Goal: Transaction & Acquisition: Purchase product/service

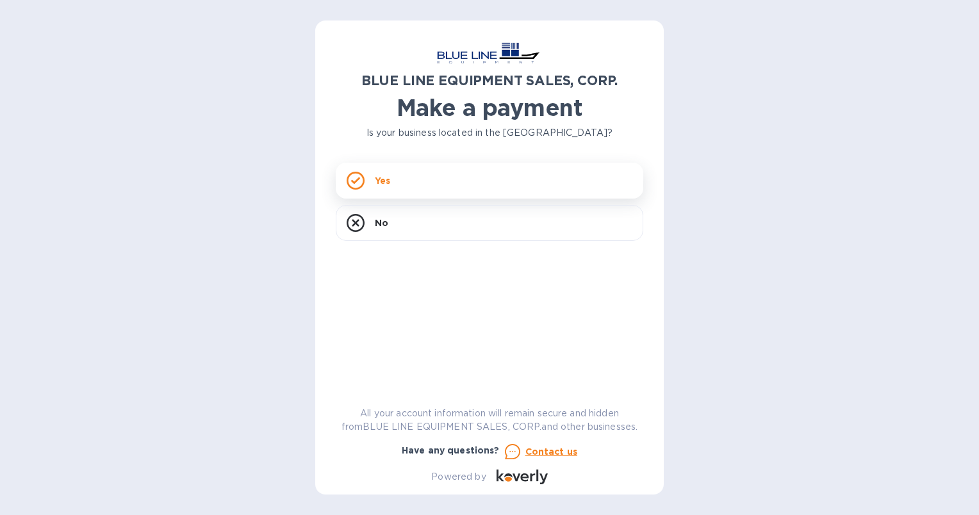
click at [388, 179] on p "Yes" at bounding box center [382, 180] width 15 height 13
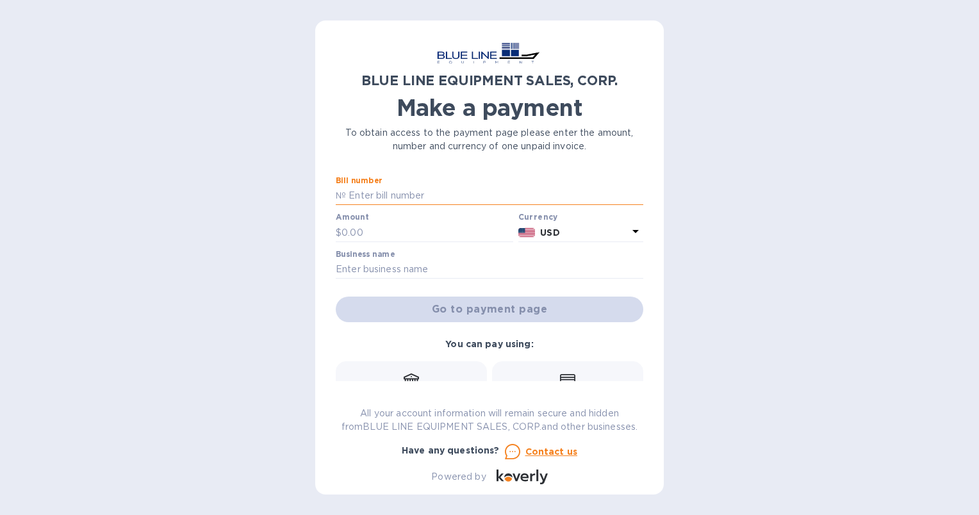
click at [395, 197] on input "text" at bounding box center [494, 195] width 297 height 19
paste input "O43250906837"
type input "O43250906837"
click at [356, 233] on input "text" at bounding box center [427, 232] width 172 height 19
type input "2,300"
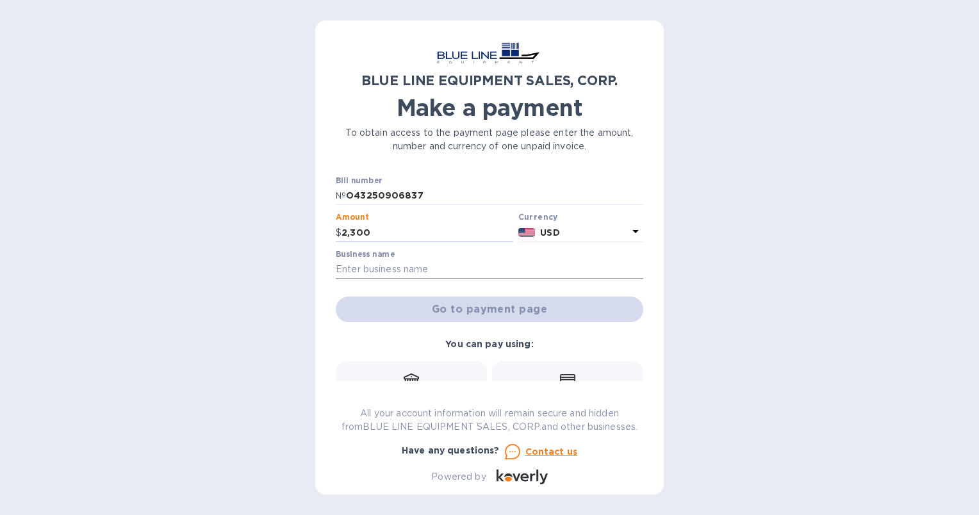
click at [426, 269] on input "text" at bounding box center [489, 269] width 307 height 19
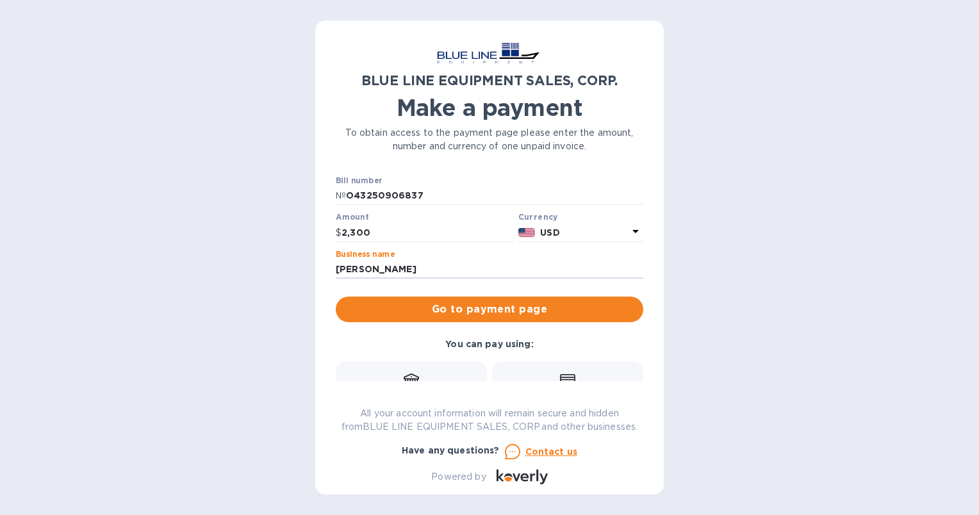
type input "[PERSON_NAME]"
drag, startPoint x: 644, startPoint y: 252, endPoint x: 645, endPoint y: 330, distance: 78.2
click at [645, 330] on div "BLUE LINE EQUIPMENT SALES, CORP. Make a payment To obtain access to the payment…" at bounding box center [489, 257] width 348 height 474
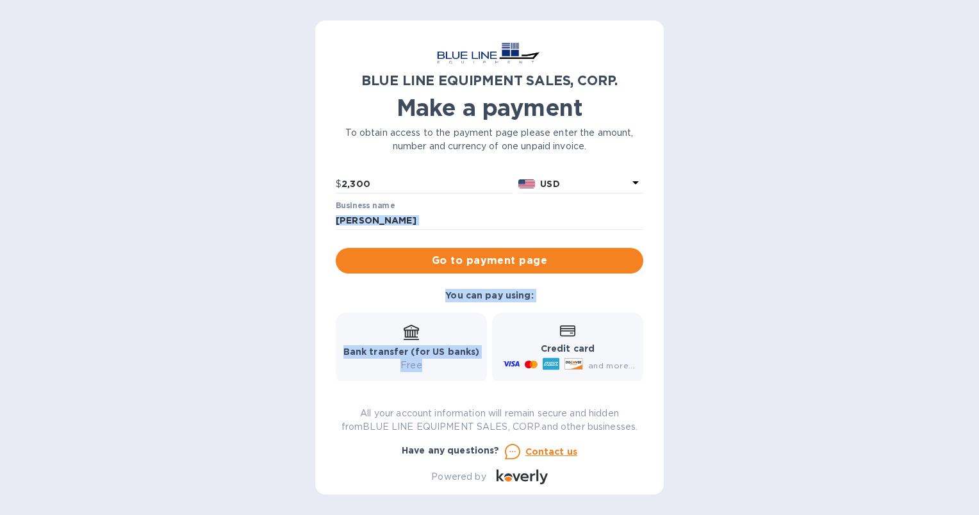
scroll to position [15, 0]
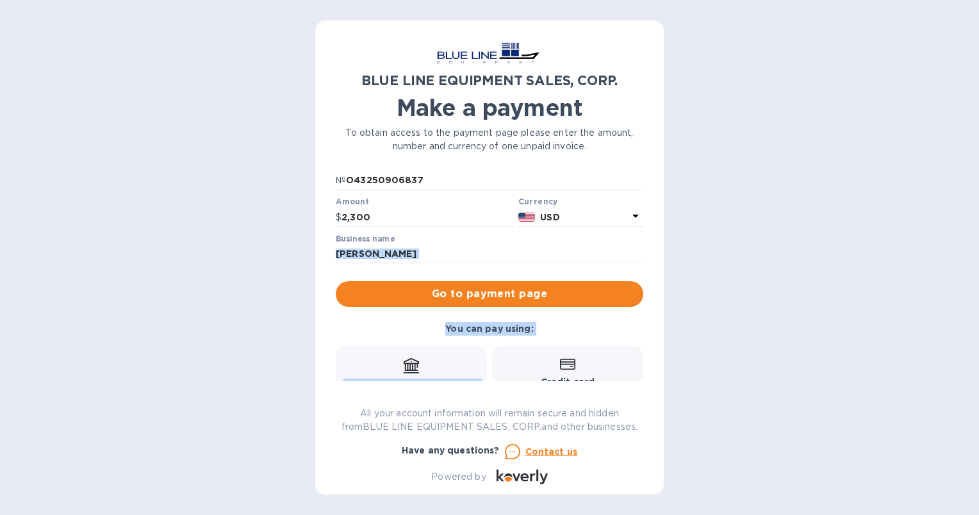
click at [581, 328] on div "You can pay using: Bank transfer (for US banks) Free Credit card and more... Pa…" at bounding box center [490, 408] width 318 height 183
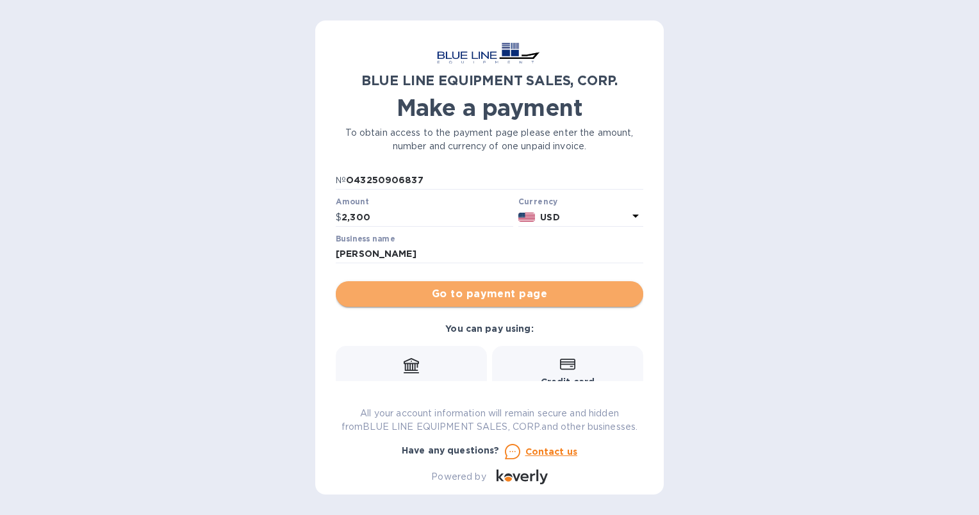
click at [541, 284] on button "Go to payment page" at bounding box center [489, 294] width 307 height 26
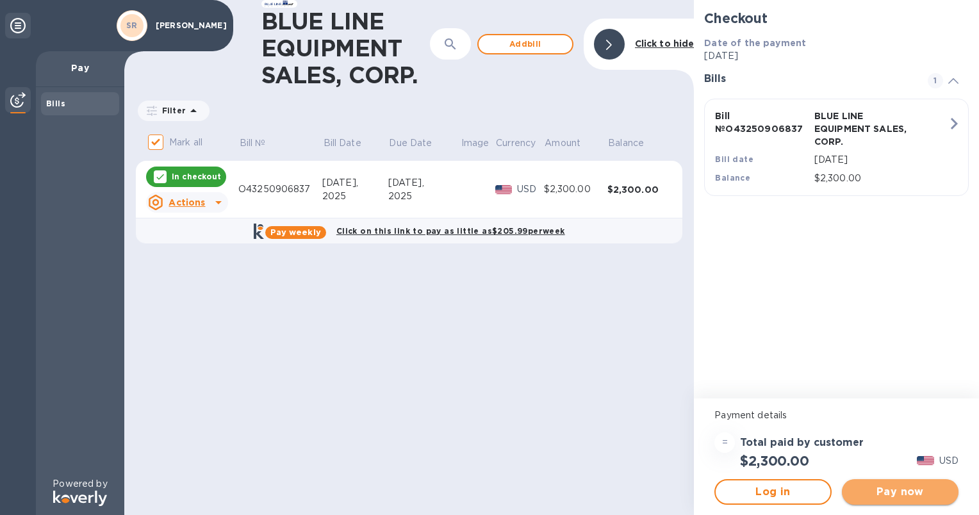
click at [899, 491] on span "Pay now" at bounding box center [900, 491] width 96 height 15
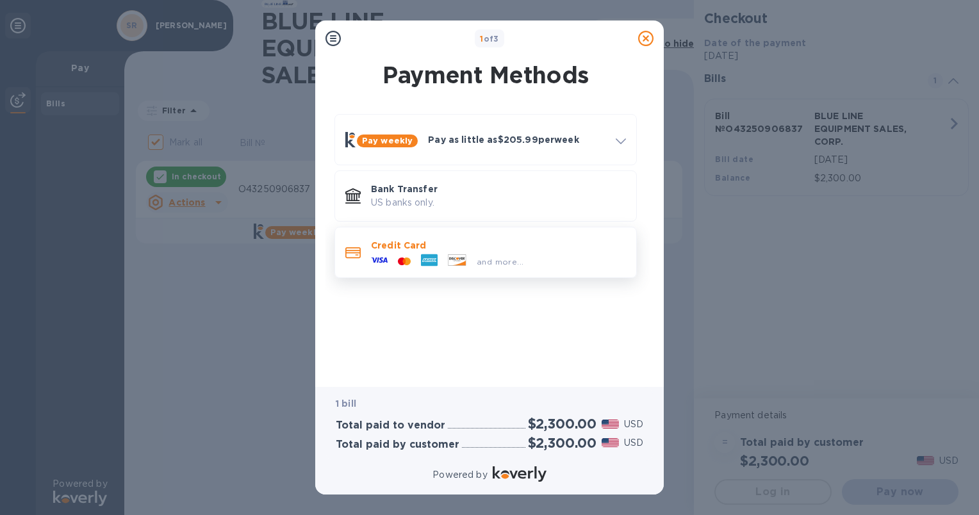
click at [397, 243] on p "Credit Card" at bounding box center [498, 245] width 255 height 13
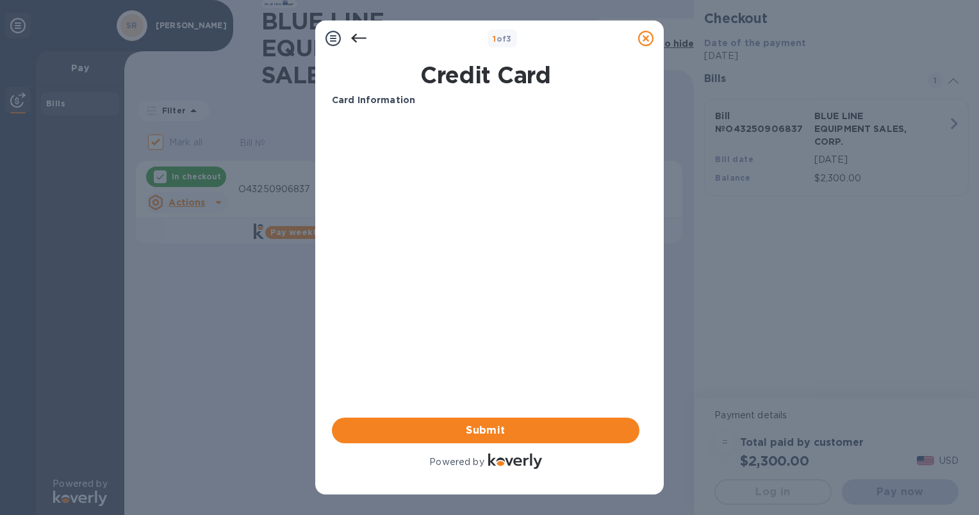
click at [359, 33] on icon at bounding box center [358, 38] width 15 height 15
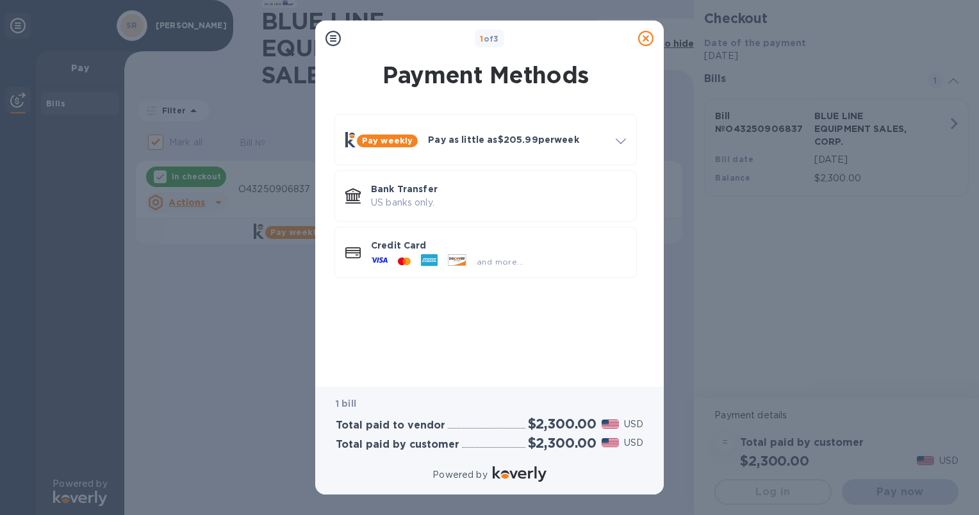
click at [507, 331] on div "Pay weekly Pay as little as $205.99 per week How it works Split payments into s…" at bounding box center [486, 239] width 328 height 270
click at [402, 241] on p "Credit Card" at bounding box center [498, 245] width 255 height 13
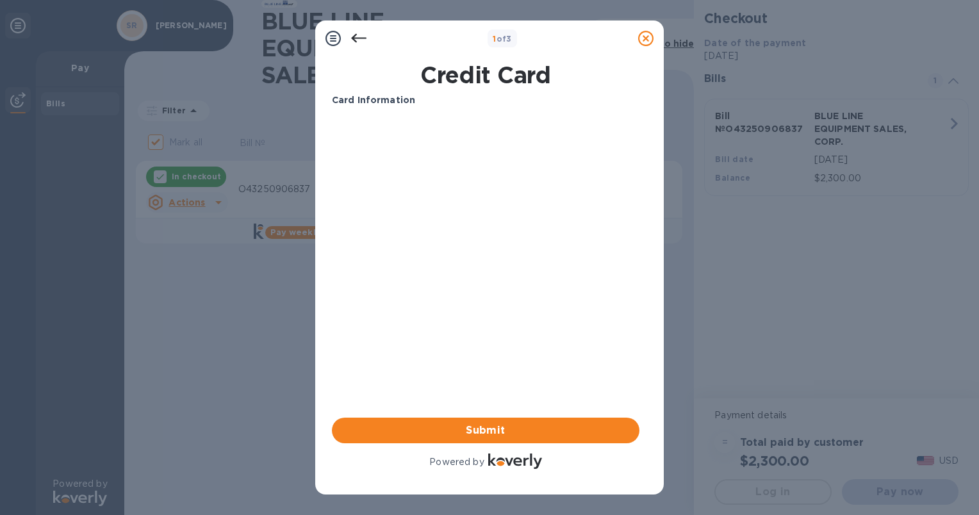
click at [361, 41] on icon at bounding box center [358, 38] width 15 height 15
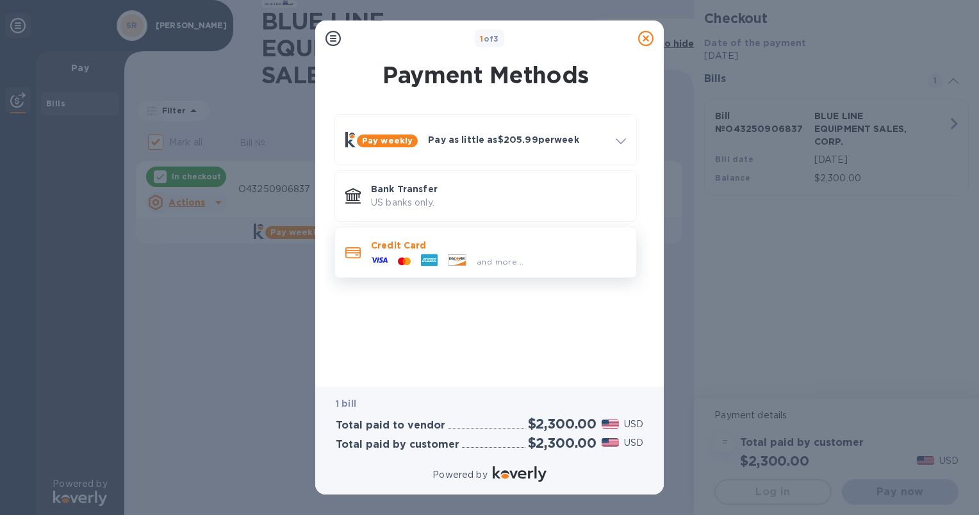
click at [396, 248] on p "Credit Card" at bounding box center [498, 245] width 255 height 13
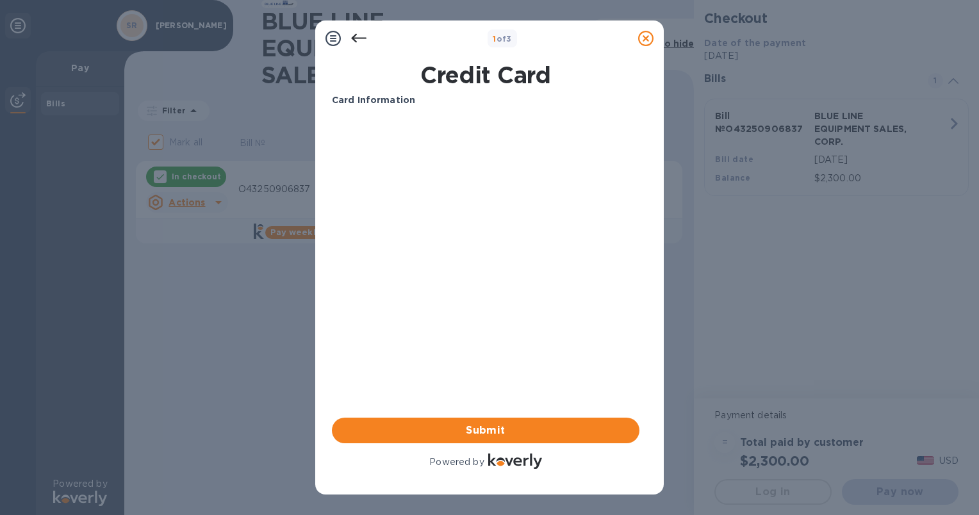
click at [356, 37] on icon at bounding box center [358, 38] width 15 height 9
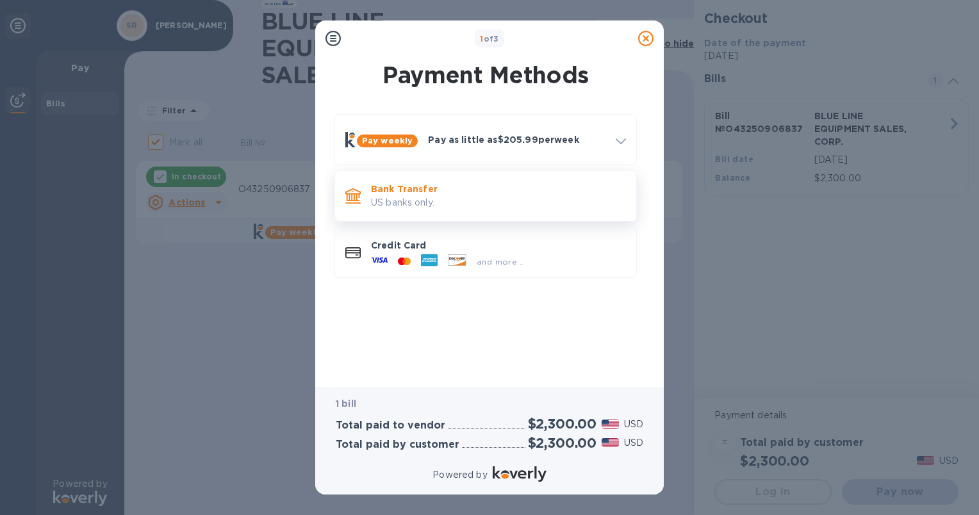
click at [418, 193] on p "Bank Transfer" at bounding box center [498, 189] width 255 height 13
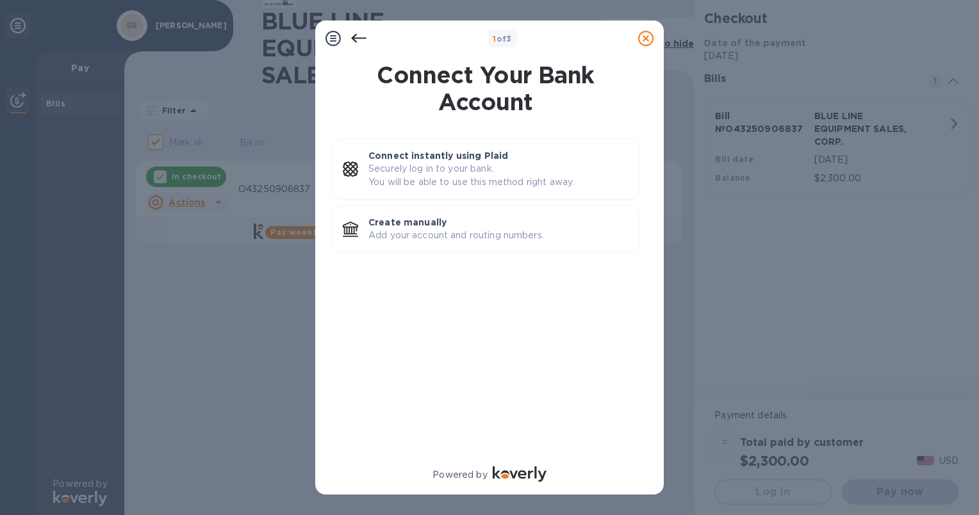
click at [354, 38] on icon at bounding box center [358, 38] width 15 height 9
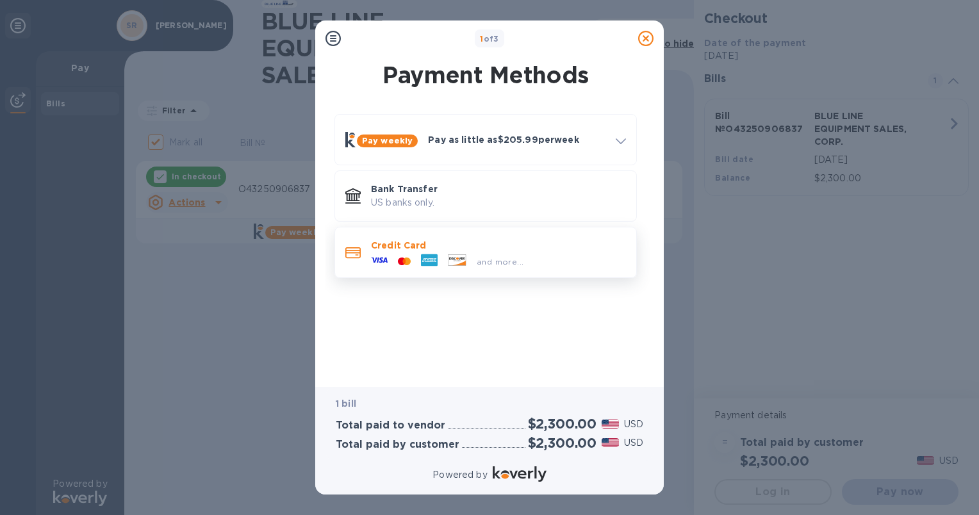
click at [399, 243] on p "Credit Card" at bounding box center [498, 245] width 255 height 13
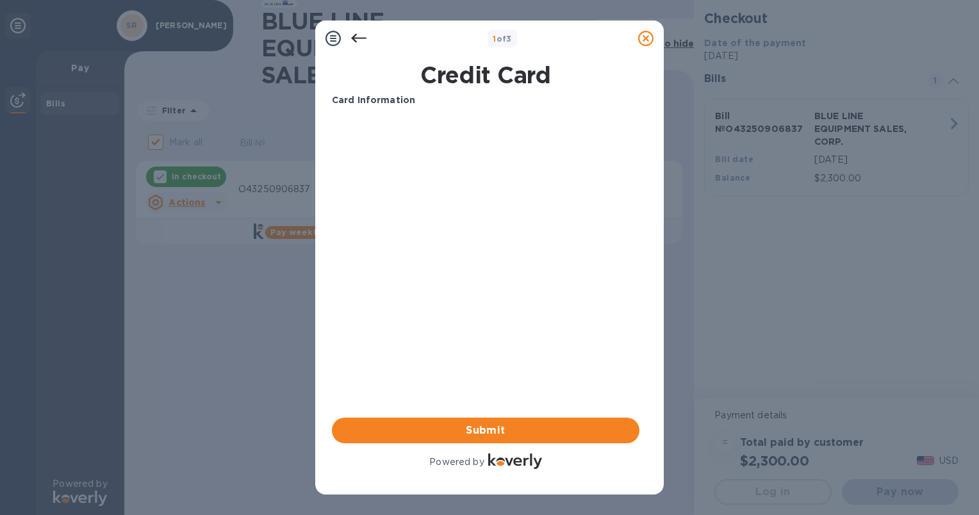
click at [512, 252] on div "Card Information Your browser does not support iframes Submit Powered by" at bounding box center [485, 283] width 307 height 378
click at [376, 112] on div "Your browser does not support iframes" at bounding box center [486, 166] width 318 height 109
click at [489, 429] on span "Submit" at bounding box center [485, 430] width 287 height 15
click at [639, 265] on div "Card Information Your browser does not support iframes Submit Powered by" at bounding box center [485, 282] width 313 height 383
drag, startPoint x: 624, startPoint y: 233, endPoint x: 622, endPoint y: 302, distance: 69.2
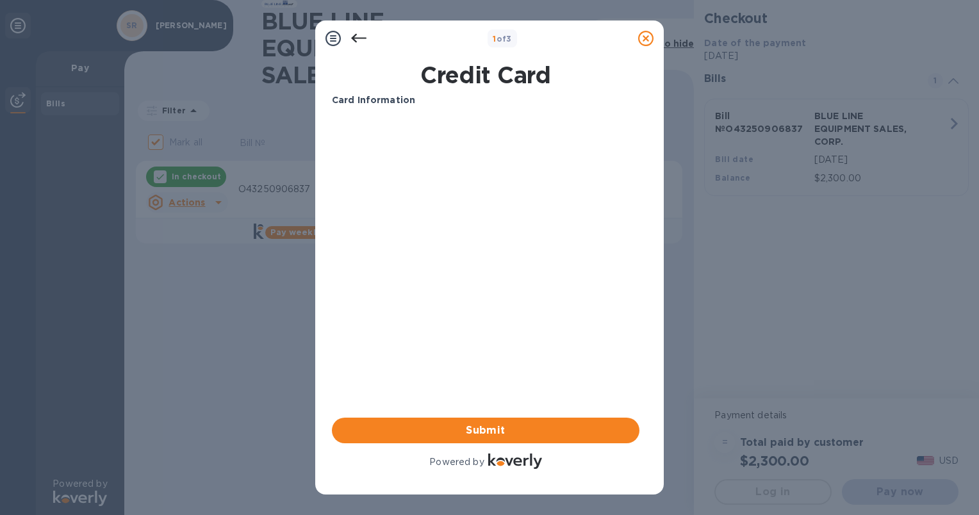
click at [622, 302] on div "Card Information Your browser does not support iframes Submit Powered by" at bounding box center [485, 283] width 307 height 378
click at [650, 275] on div "Credit Card Card Information Your browser does not support iframes Submit Power…" at bounding box center [489, 270] width 328 height 428
click at [645, 261] on div "Credit Card Card Information Your browser does not support iframes Submit Power…" at bounding box center [489, 266] width 315 height 420
click at [633, 241] on div "Card Information Your browser does not support iframes Submit Powered by" at bounding box center [485, 283] width 307 height 378
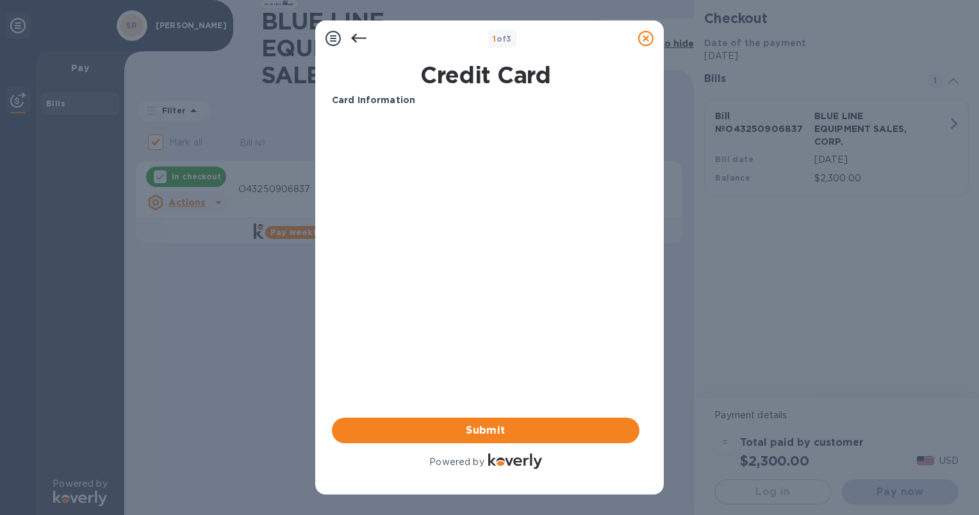
click at [647, 275] on div "Credit Card Card Information Your browser does not support iframes Submit Power…" at bounding box center [489, 270] width 328 height 428
click at [647, 277] on div "Credit Card Card Information Your browser does not support iframes Submit Power…" at bounding box center [489, 270] width 328 height 428
click at [649, 295] on div "Credit Card Card Information Your browser does not support iframes Submit Power…" at bounding box center [489, 270] width 328 height 428
click at [648, 294] on div "Credit Card Card Information Your browser does not support iframes Submit Power…" at bounding box center [489, 270] width 328 height 428
click at [647, 292] on div "Credit Card Card Information Your browser does not support iframes Submit Power…" at bounding box center [489, 270] width 328 height 428
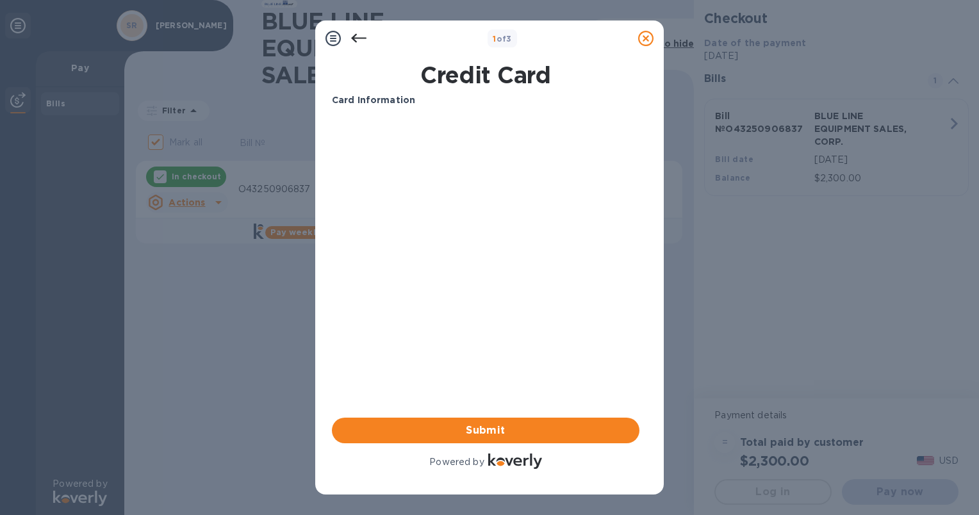
click at [647, 292] on div "Credit Card Card Information Your browser does not support iframes Submit Power…" at bounding box center [489, 270] width 328 height 428
drag, startPoint x: 647, startPoint y: 292, endPoint x: 638, endPoint y: 256, distance: 37.0
click at [638, 256] on div "Card Information Your browser does not support iframes Submit Powered by" at bounding box center [485, 283] width 307 height 378
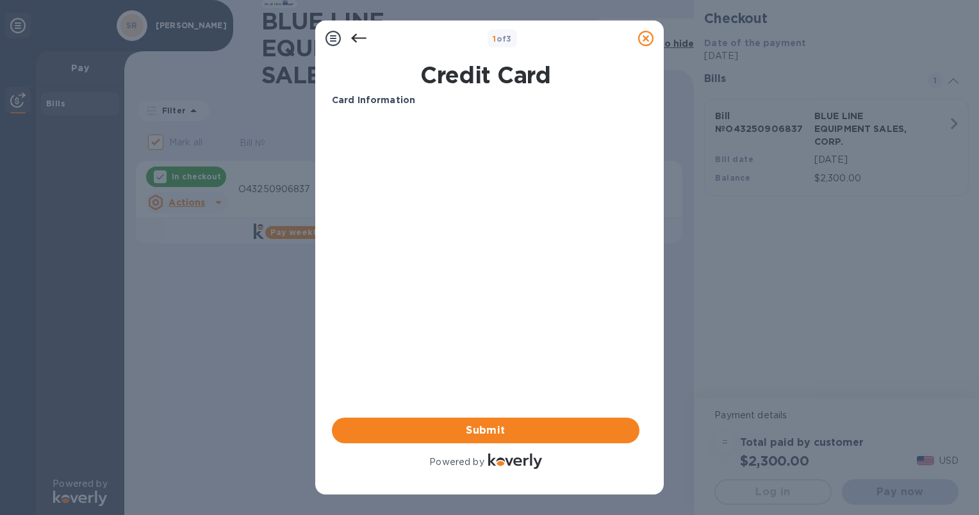
click at [630, 252] on div "Card Information Your browser does not support iframes Submit Powered by" at bounding box center [485, 283] width 307 height 378
drag, startPoint x: 630, startPoint y: 252, endPoint x: 612, endPoint y: 251, distance: 17.9
click at [612, 251] on div "Card Information Your browser does not support iframes Submit Powered by" at bounding box center [485, 283] width 307 height 378
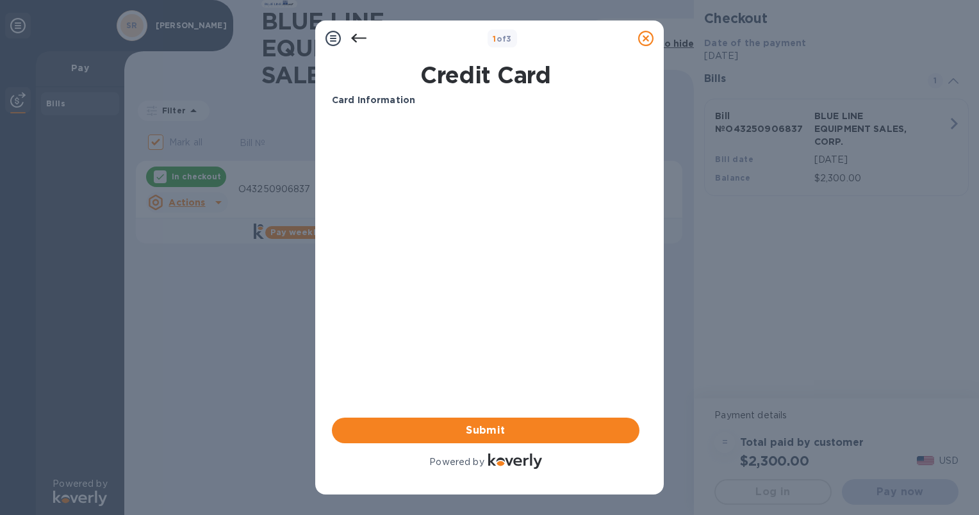
drag, startPoint x: 612, startPoint y: 251, endPoint x: 592, endPoint y: 231, distance: 29.0
click at [592, 231] on div "Card Information Your browser does not support iframes Submit Powered by" at bounding box center [485, 283] width 307 height 378
click at [520, 230] on div "Card Information Your browser does not support iframes Submit Powered by" at bounding box center [485, 283] width 307 height 378
drag, startPoint x: 520, startPoint y: 230, endPoint x: 474, endPoint y: 261, distance: 55.8
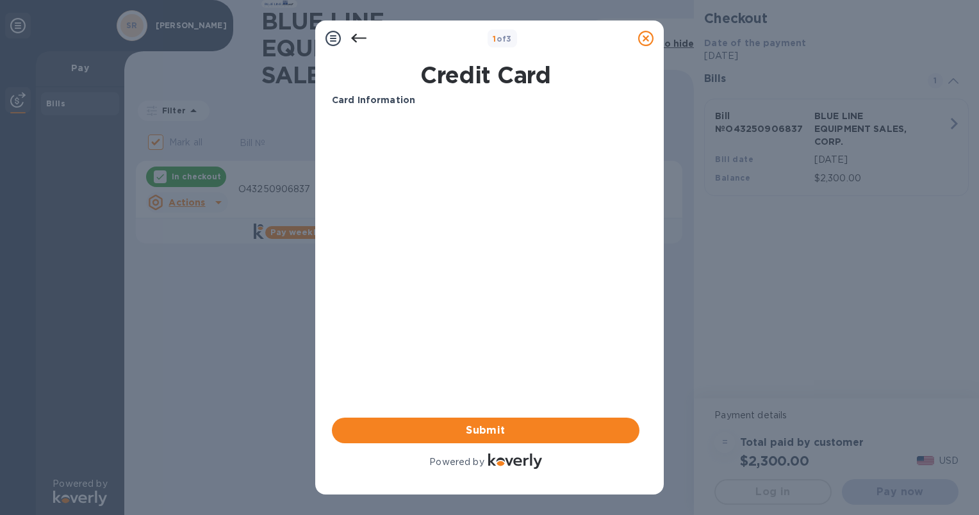
click at [474, 261] on div "Card Information Your browser does not support iframes Submit Powered by" at bounding box center [485, 283] width 307 height 378
click at [356, 38] on icon at bounding box center [358, 38] width 15 height 9
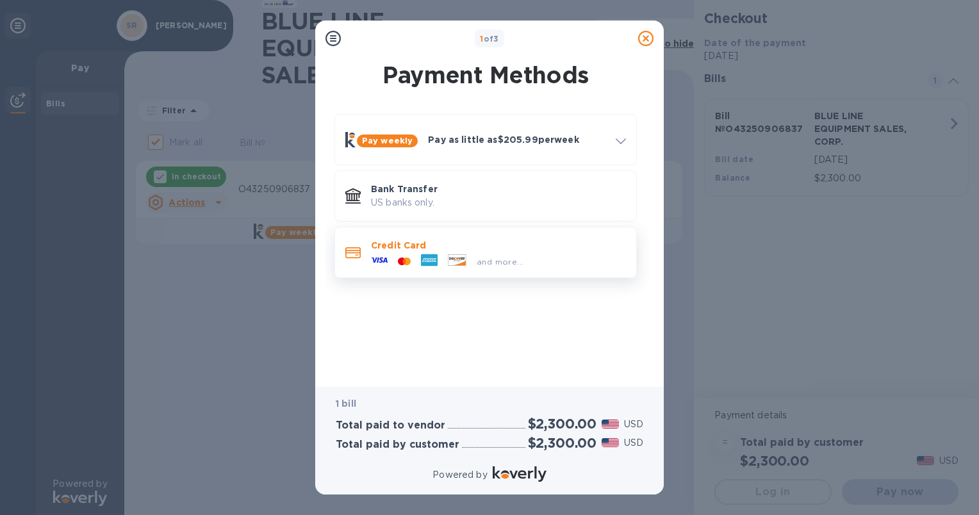
click at [404, 244] on p "Credit Card" at bounding box center [498, 245] width 255 height 13
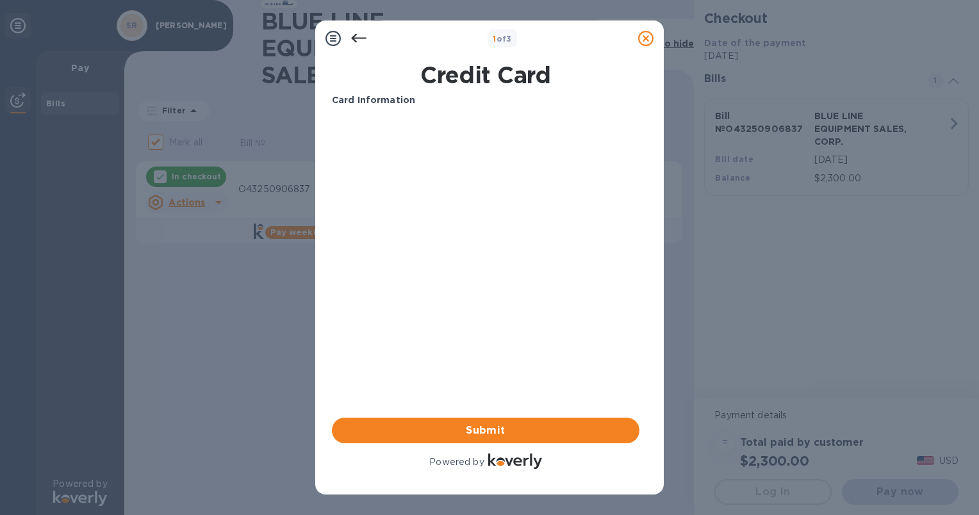
click at [360, 34] on icon at bounding box center [358, 38] width 15 height 15
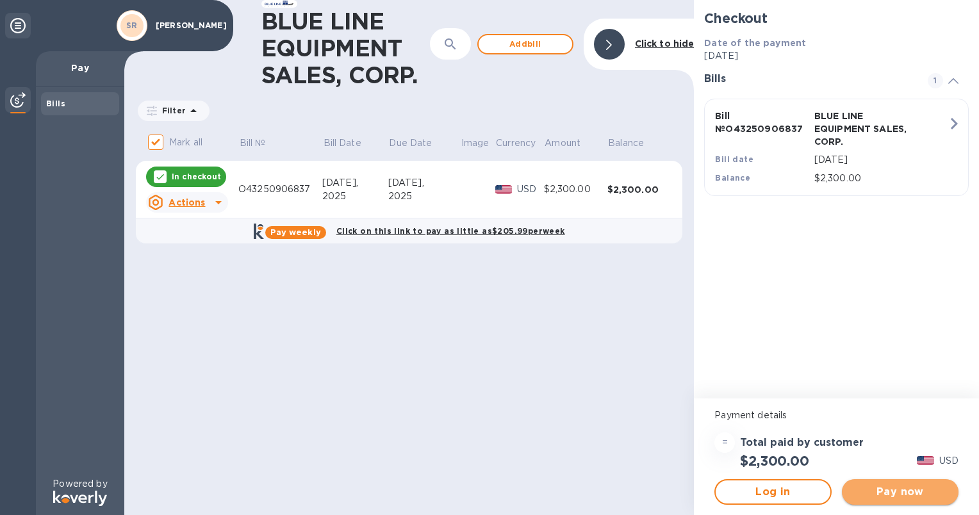
click at [893, 493] on span "Pay now" at bounding box center [900, 491] width 96 height 15
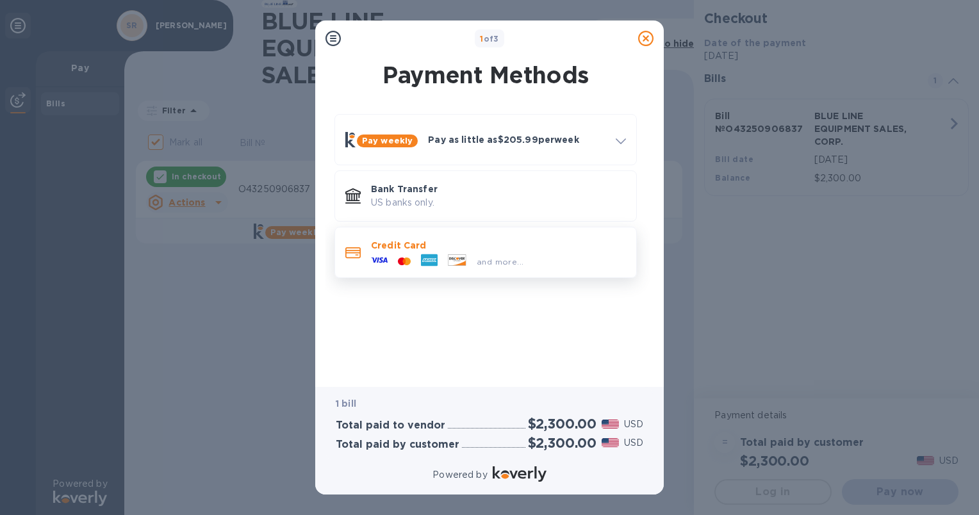
click at [430, 257] on icon at bounding box center [429, 260] width 17 height 12
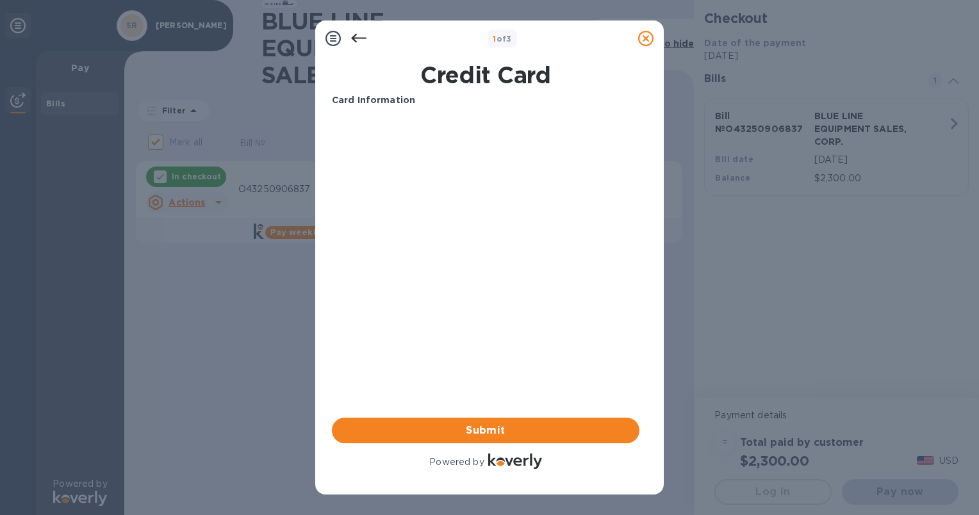
click at [356, 35] on icon at bounding box center [358, 38] width 15 height 9
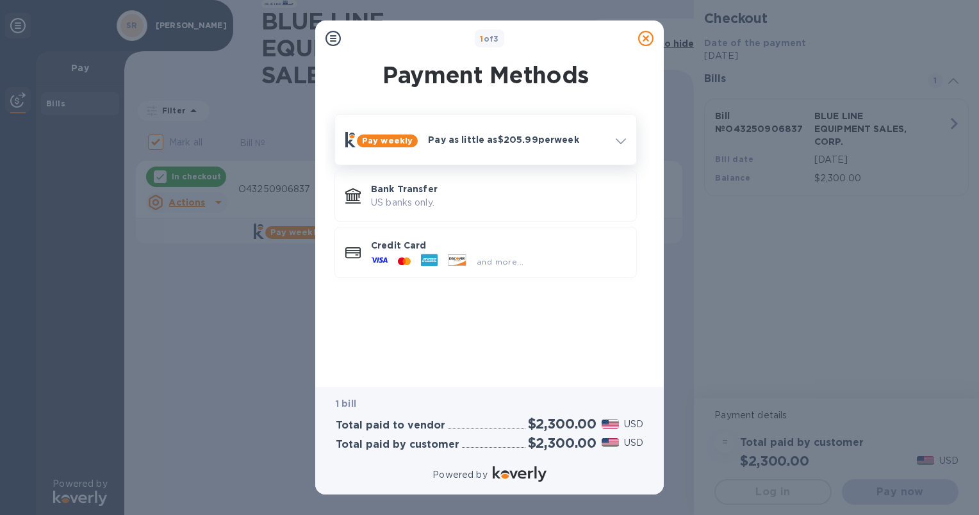
click at [387, 144] on b "Pay weekly" at bounding box center [387, 141] width 51 height 10
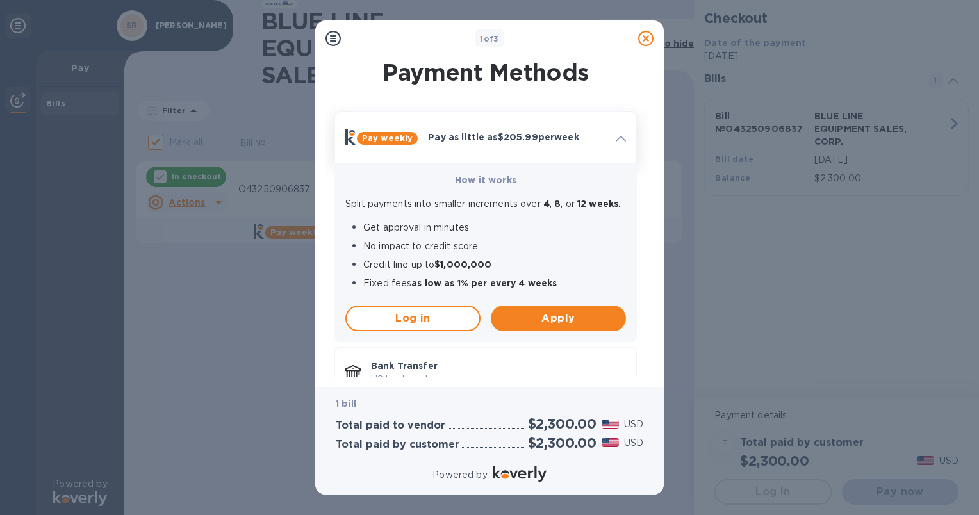
click at [619, 143] on span at bounding box center [621, 137] width 10 height 12
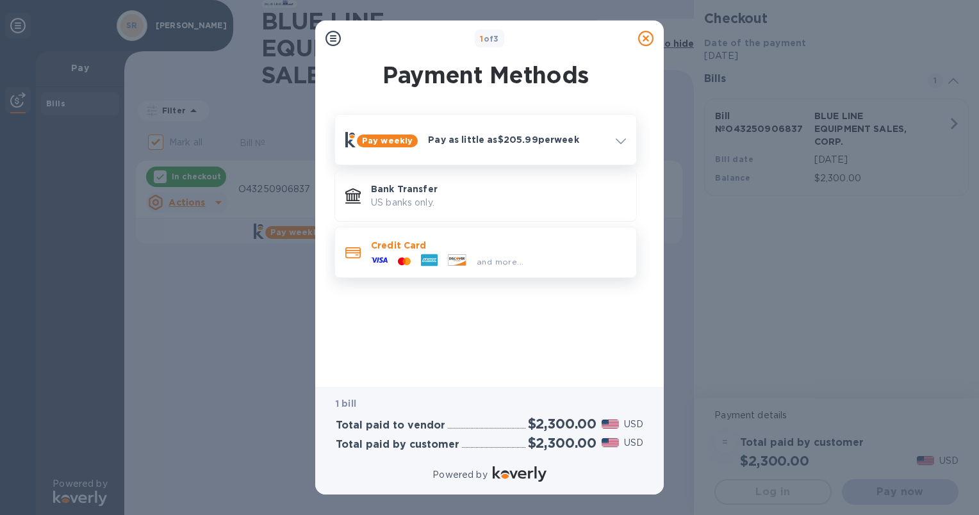
click at [393, 249] on p "Credit Card" at bounding box center [498, 245] width 255 height 13
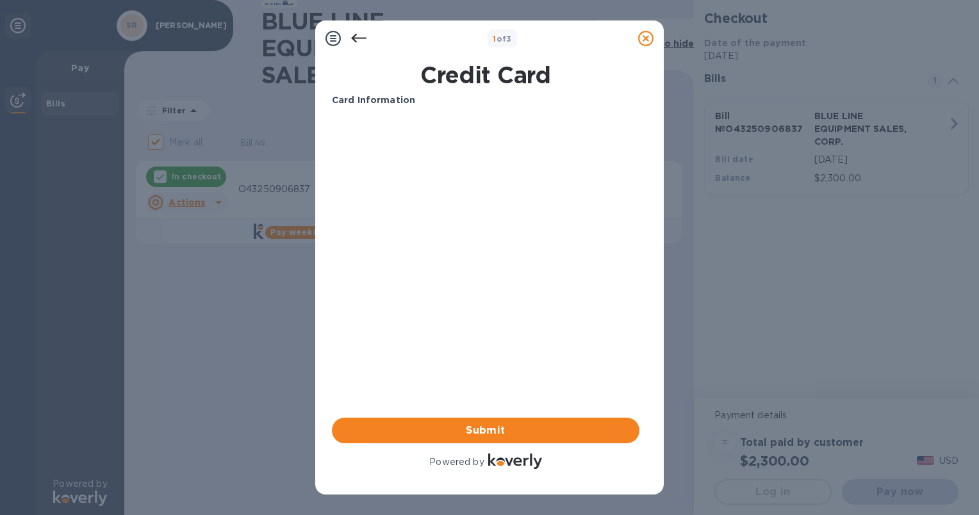
click at [448, 78] on h1 "Credit Card" at bounding box center [486, 74] width 318 height 27
click at [376, 100] on b "Card Information" at bounding box center [373, 100] width 83 height 10
click at [430, 282] on div "Card Information Your browser does not support iframes Submit Powered by" at bounding box center [485, 283] width 307 height 378
click at [507, 354] on div "Card Information Your browser does not support iframes Submit Powered by" at bounding box center [485, 283] width 307 height 378
click at [482, 386] on div "Card Information Your browser does not support iframes Submit Powered by" at bounding box center [485, 283] width 307 height 378
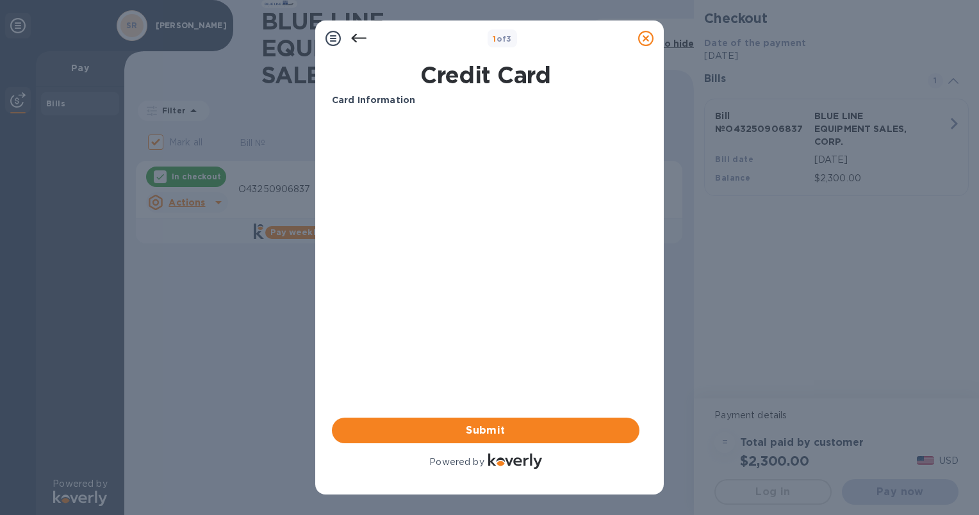
click at [331, 36] on icon at bounding box center [332, 38] width 15 height 15
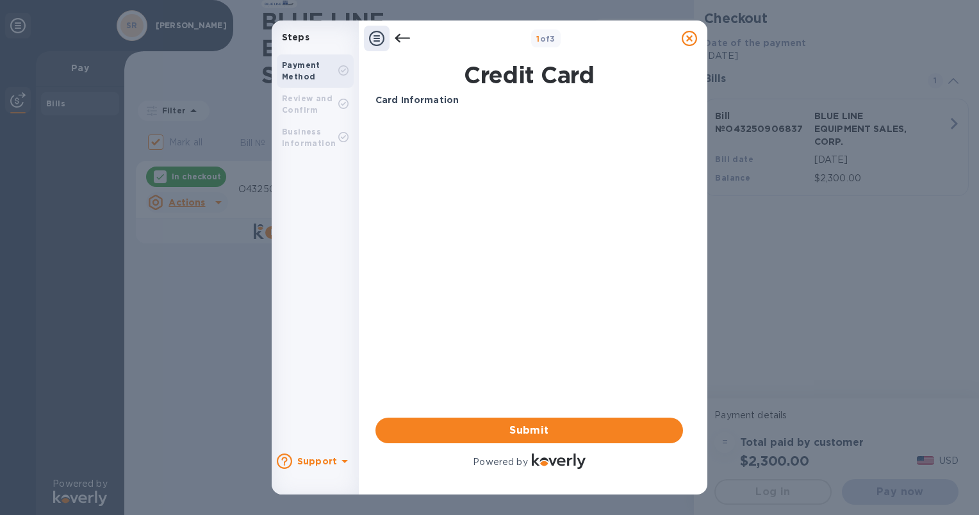
click at [415, 105] on b "Card Information" at bounding box center [416, 100] width 83 height 10
click at [377, 43] on icon at bounding box center [376, 38] width 15 height 15
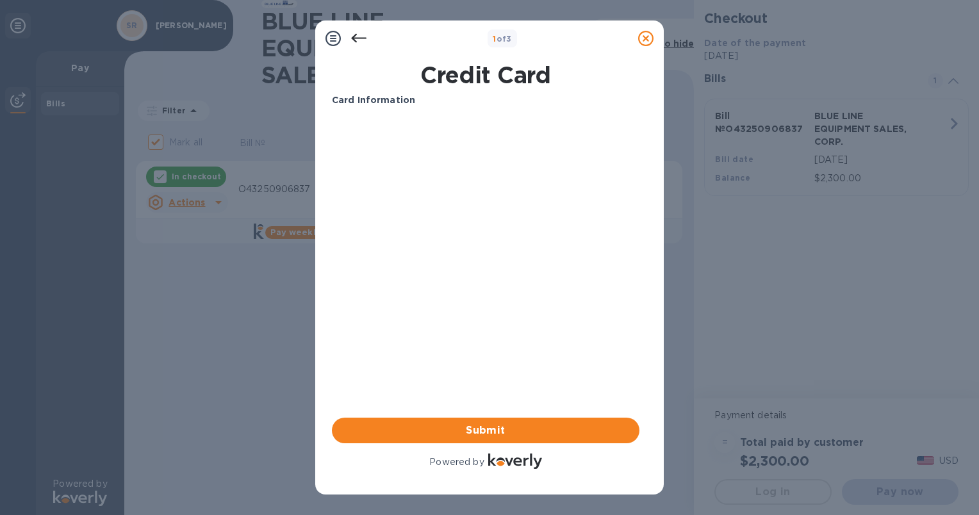
click at [360, 40] on icon at bounding box center [358, 38] width 15 height 15
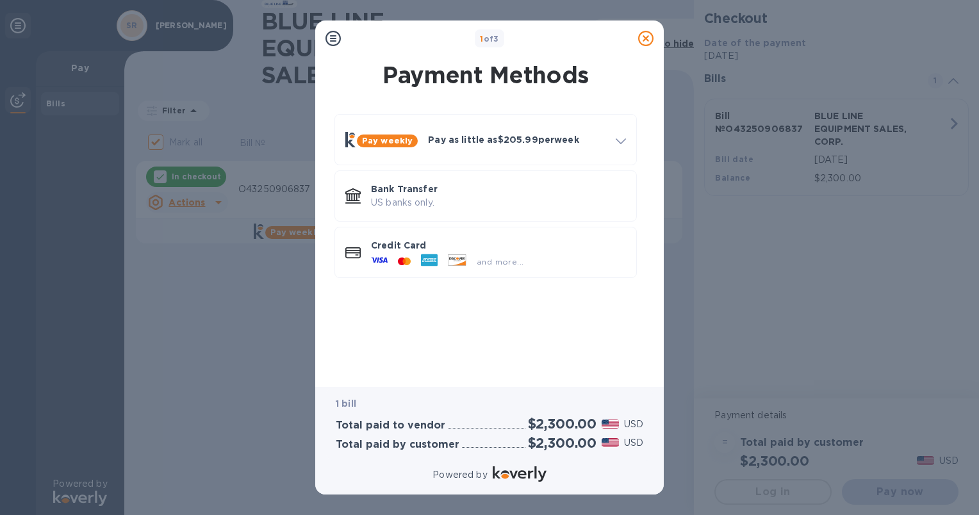
click at [480, 333] on div "Pay weekly Pay as little as $205.99 per week How it works Split payments into s…" at bounding box center [486, 239] width 328 height 270
click at [619, 252] on div "and more..." at bounding box center [498, 259] width 255 height 14
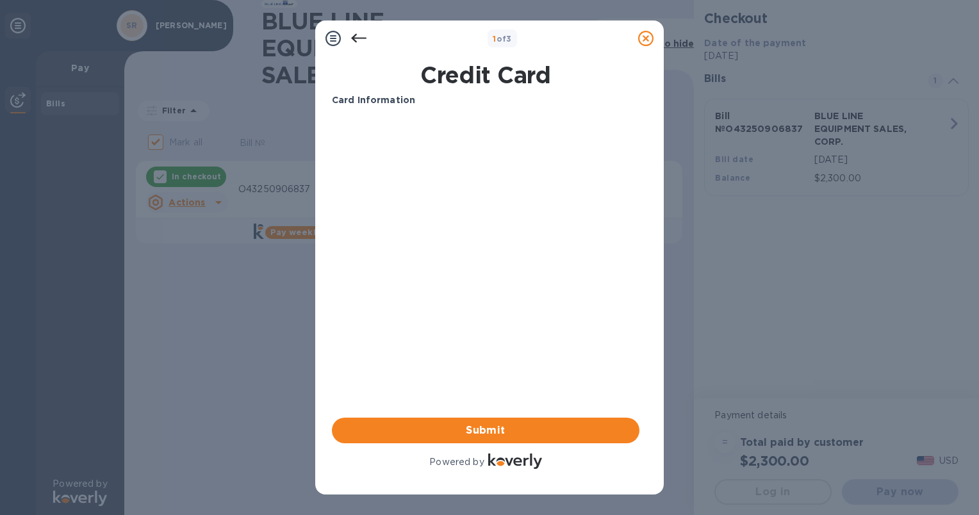
click at [361, 41] on icon at bounding box center [358, 38] width 15 height 15
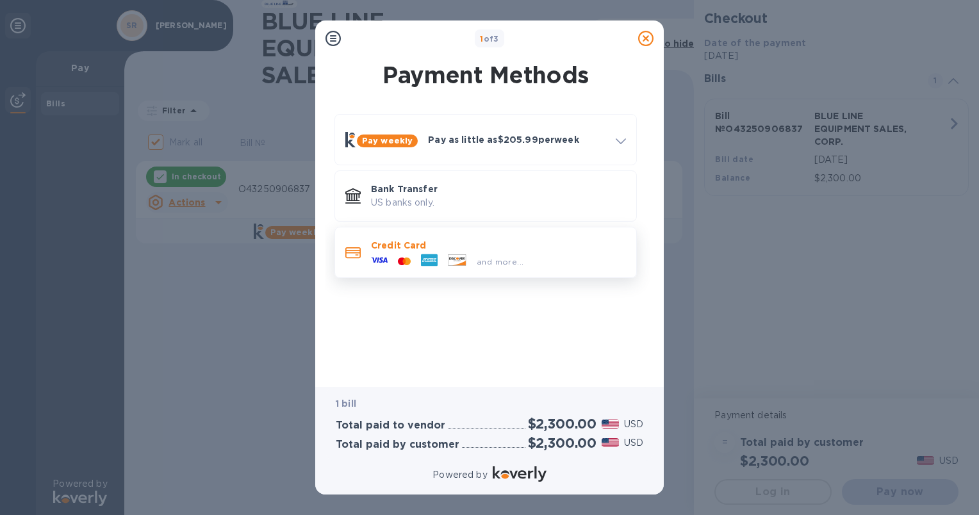
click at [400, 258] on icon at bounding box center [404, 262] width 13 height 8
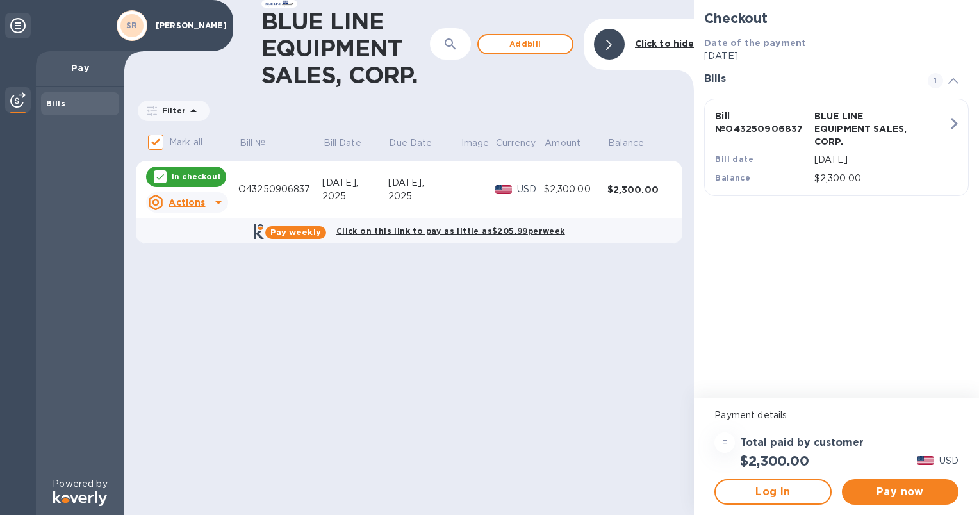
click at [158, 177] on icon at bounding box center [160, 177] width 10 height 10
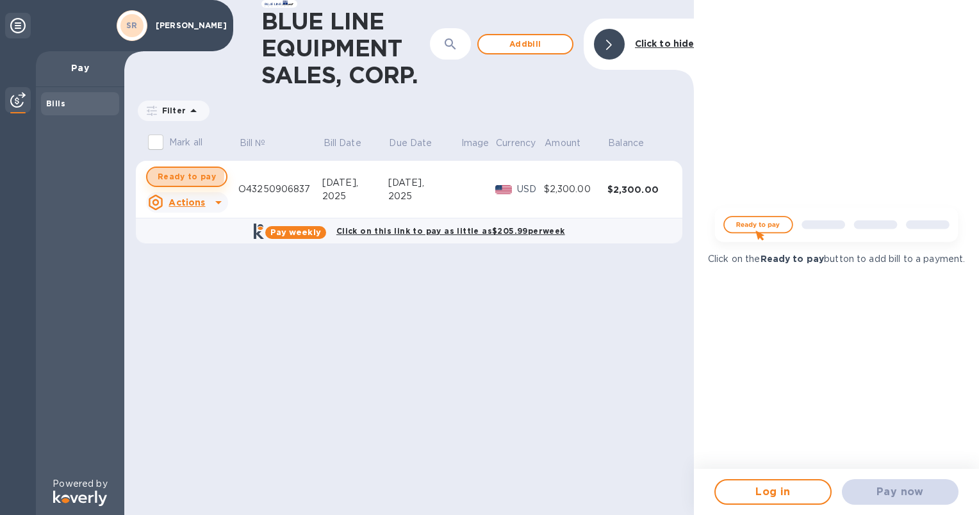
click at [162, 174] on span "Ready to pay" at bounding box center [187, 176] width 58 height 15
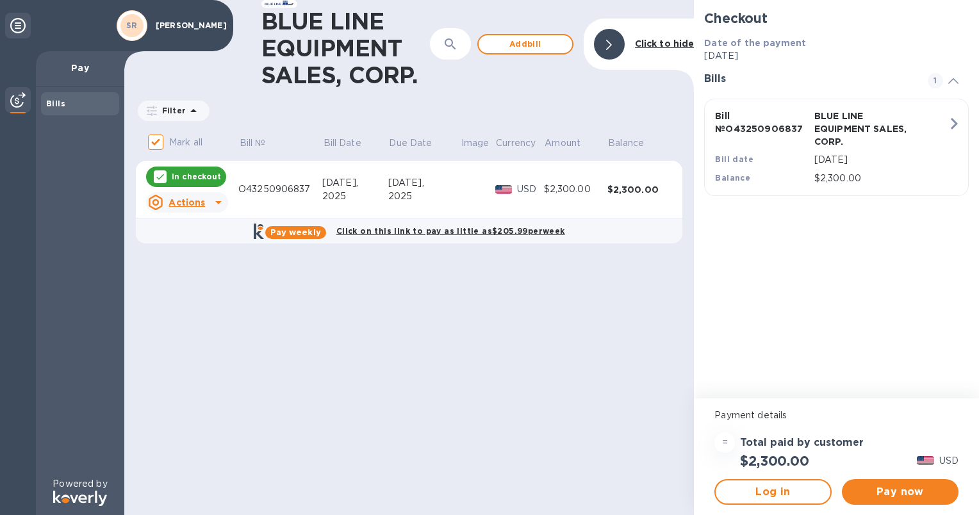
click at [162, 174] on icon at bounding box center [160, 177] width 10 height 10
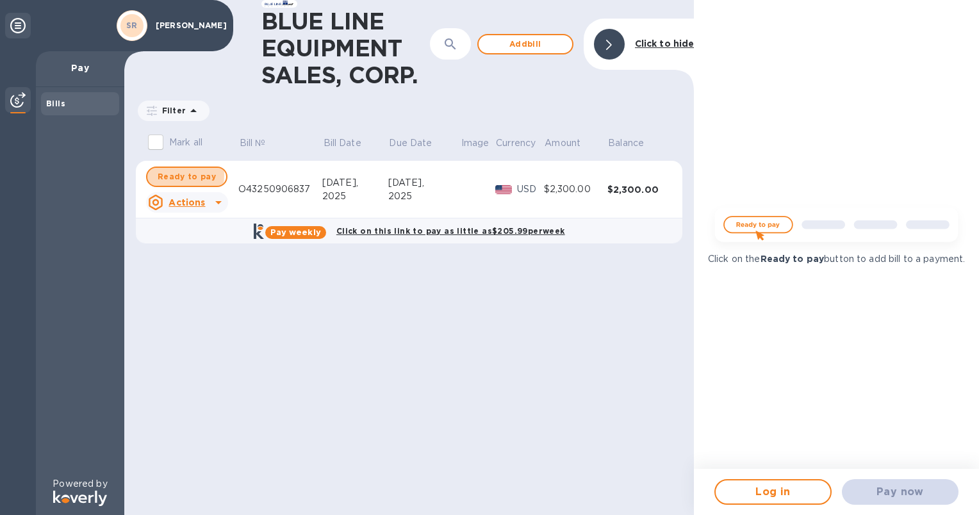
click at [162, 174] on span "Ready to pay" at bounding box center [187, 176] width 58 height 15
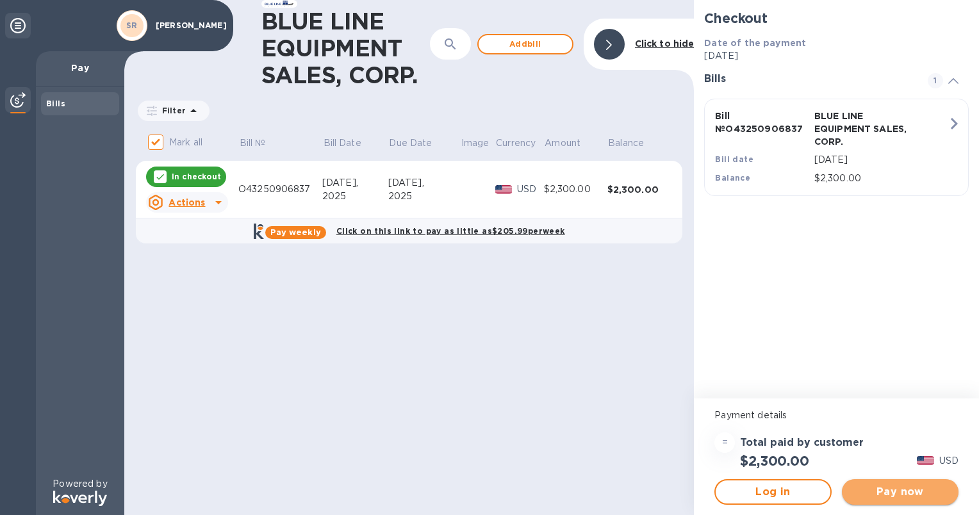
click at [896, 487] on span "Pay now" at bounding box center [900, 491] width 96 height 15
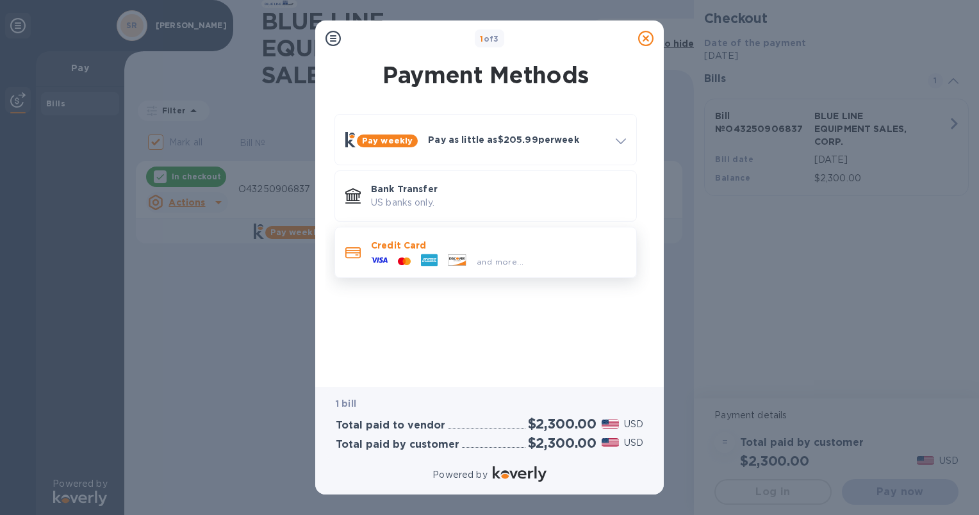
click at [436, 248] on p "Credit Card" at bounding box center [498, 245] width 255 height 13
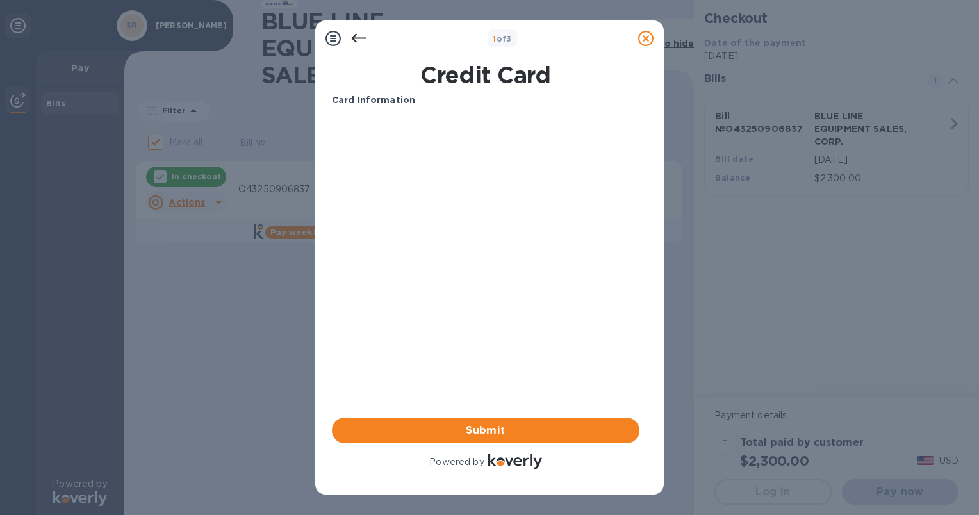
click at [360, 44] on icon at bounding box center [358, 38] width 15 height 15
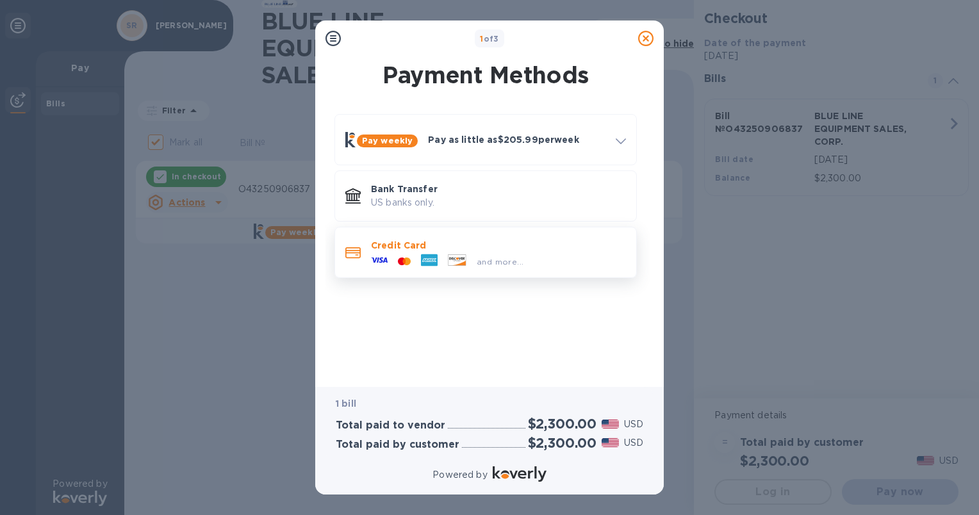
click at [414, 246] on p "Credit Card" at bounding box center [498, 245] width 255 height 13
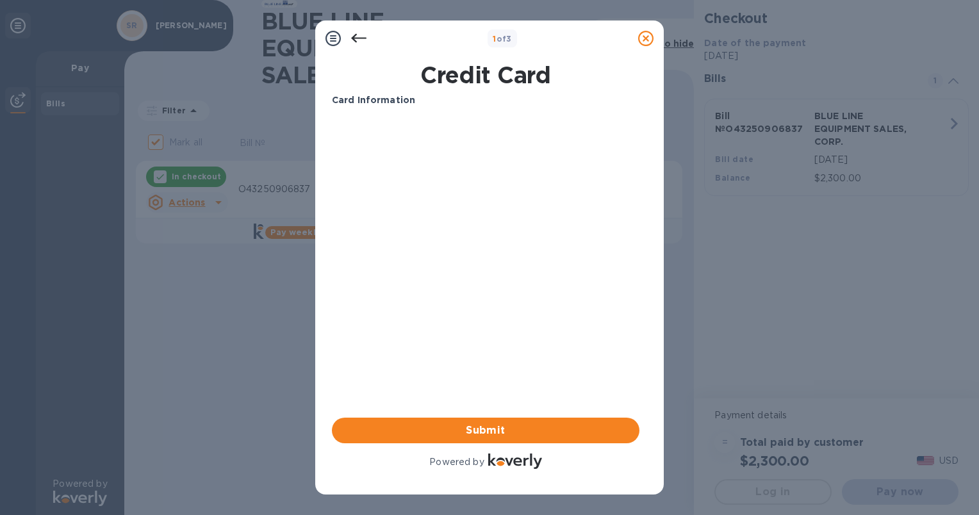
click at [357, 42] on icon at bounding box center [358, 38] width 15 height 15
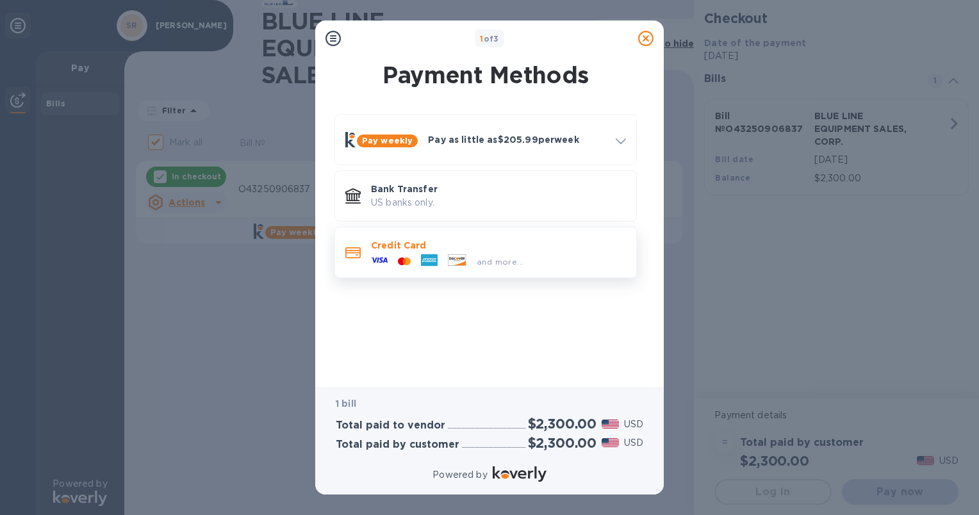
click at [404, 249] on p "Credit Card" at bounding box center [498, 245] width 255 height 13
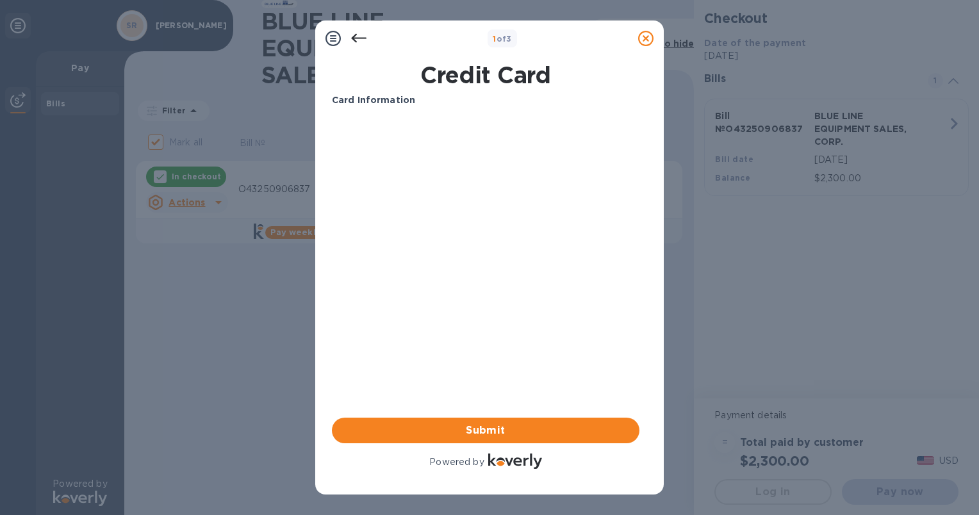
click at [357, 40] on icon at bounding box center [358, 38] width 15 height 15
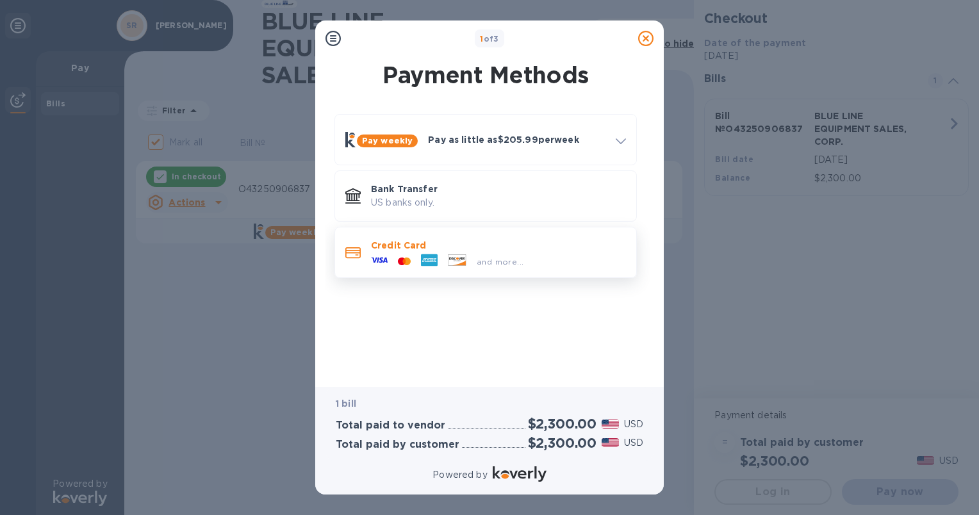
click at [409, 250] on p "Credit Card" at bounding box center [498, 245] width 255 height 13
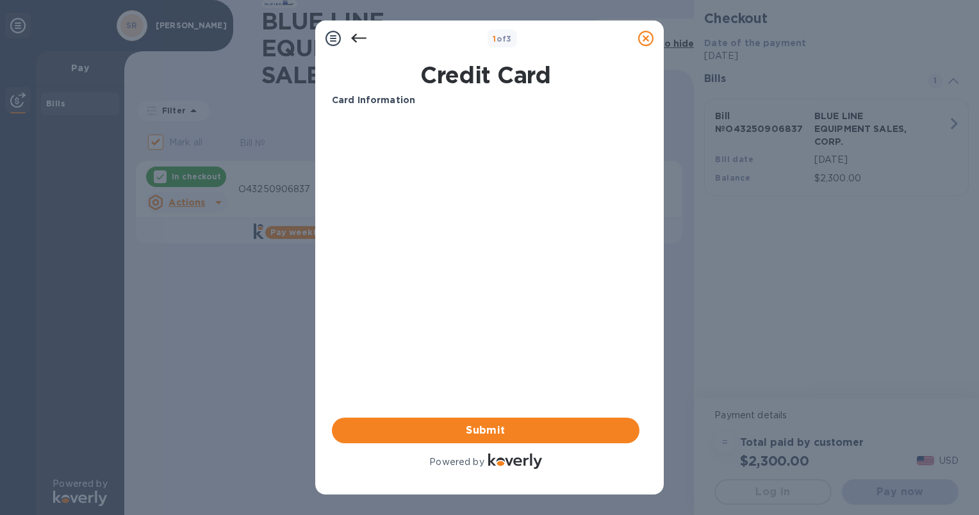
click at [357, 40] on icon at bounding box center [358, 38] width 15 height 15
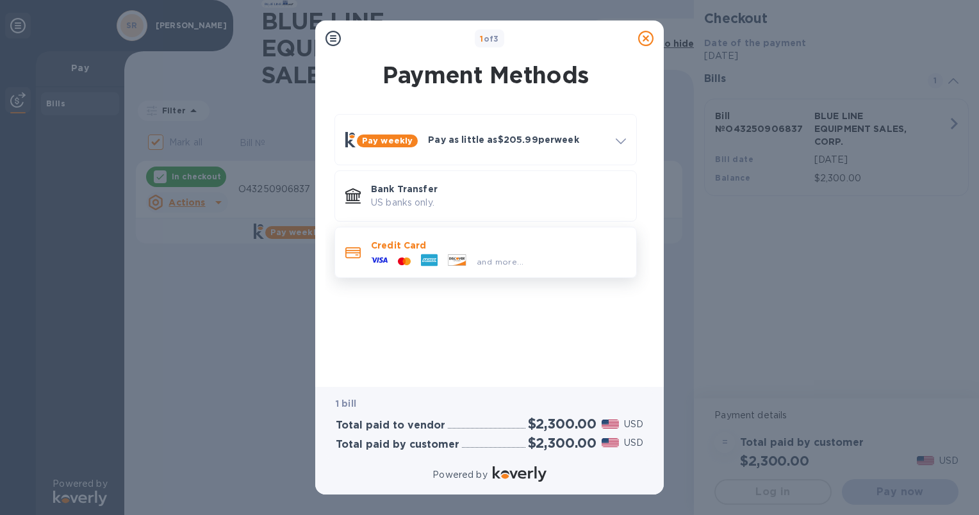
click at [385, 252] on icon at bounding box center [379, 260] width 17 height 17
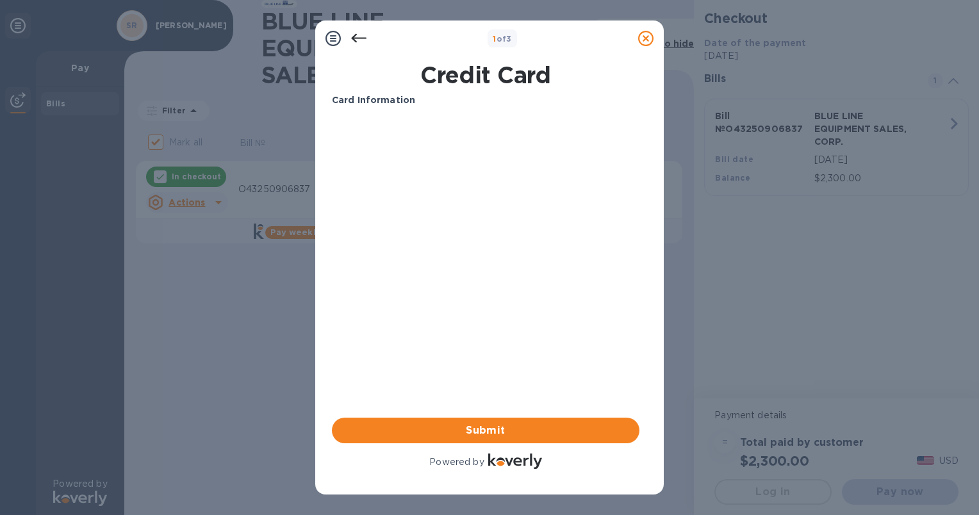
click at [357, 42] on icon at bounding box center [358, 38] width 15 height 15
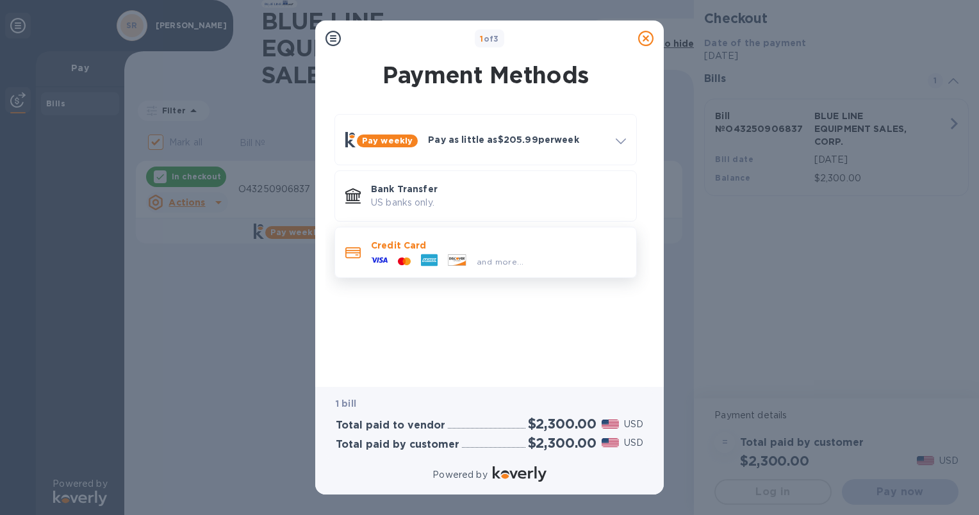
click at [381, 259] on icon at bounding box center [379, 260] width 17 height 5
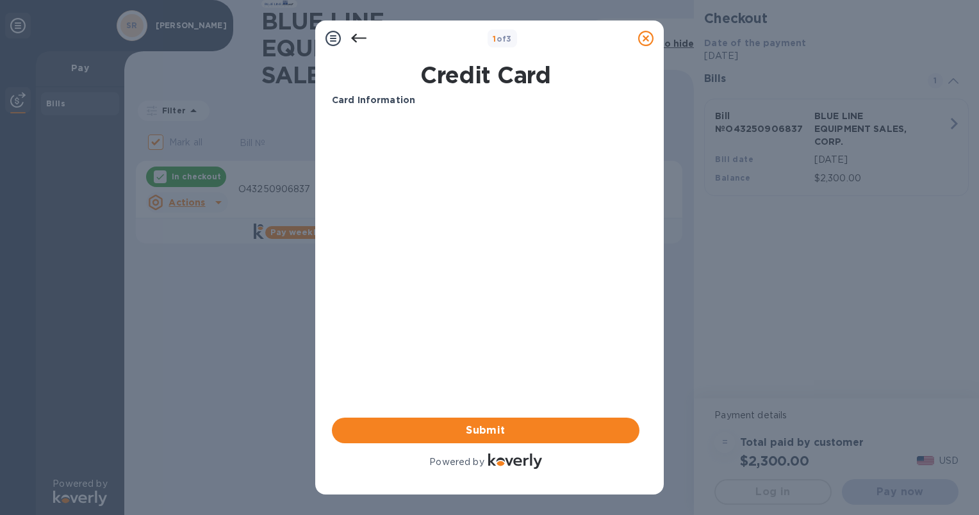
click at [356, 31] on icon at bounding box center [358, 38] width 15 height 15
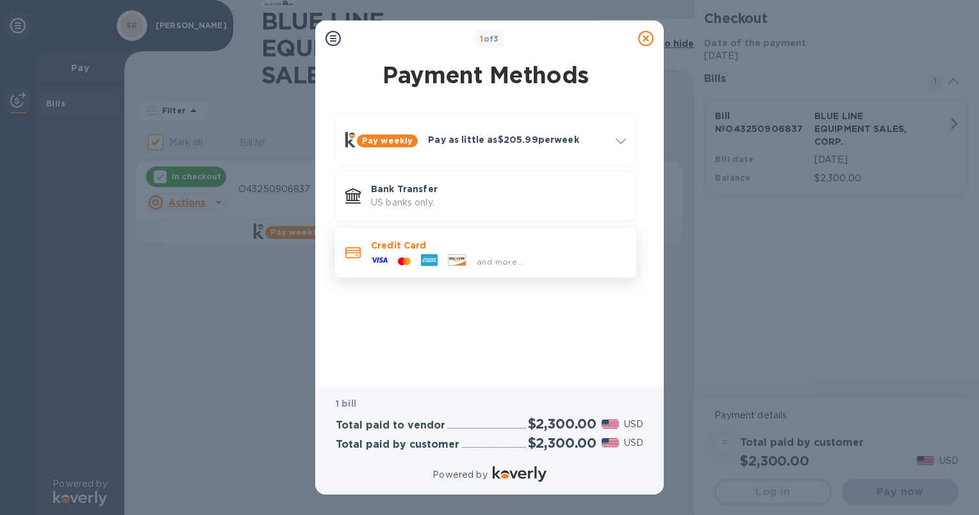
click at [395, 249] on p "Credit Card" at bounding box center [498, 245] width 255 height 13
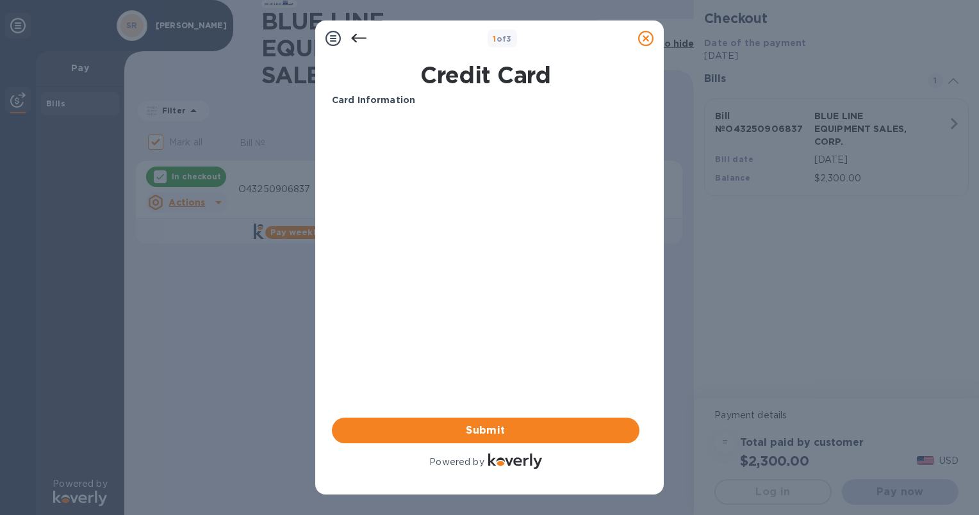
click at [354, 38] on icon at bounding box center [358, 38] width 15 height 15
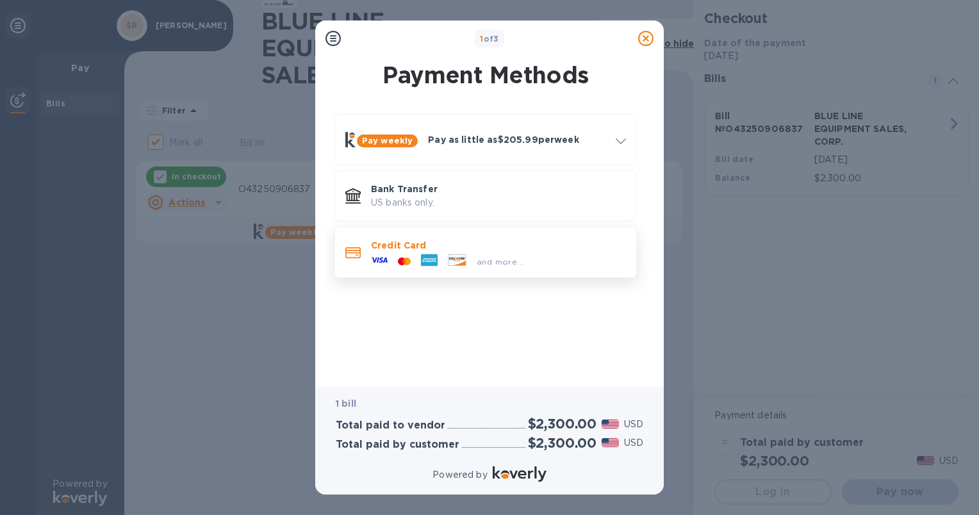
click at [467, 252] on div "and more..." at bounding box center [447, 261] width 163 height 19
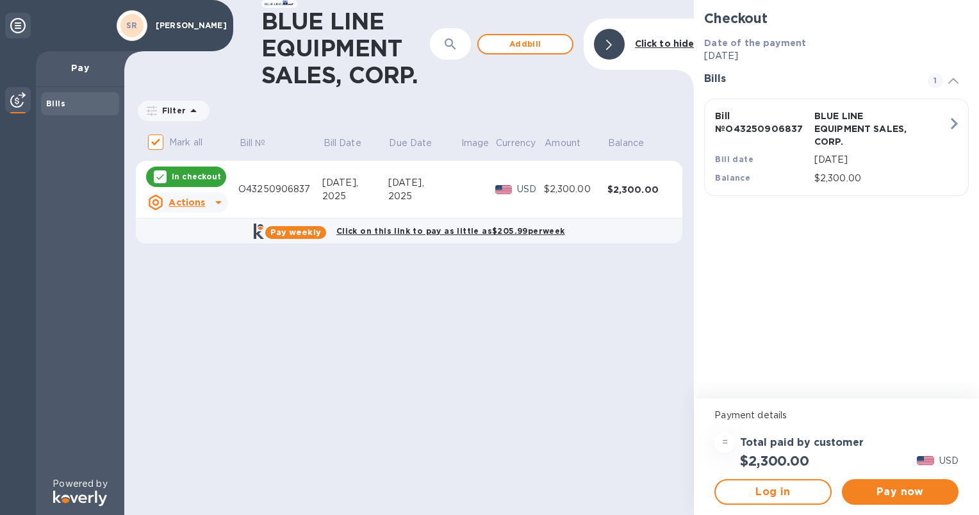
click at [160, 177] on icon at bounding box center [160, 177] width 8 height 6
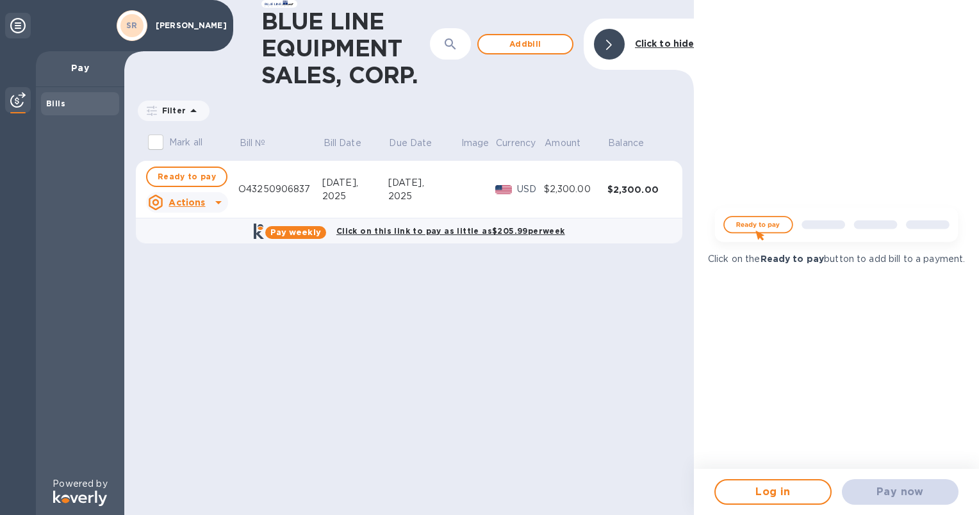
click at [217, 200] on icon at bounding box center [218, 202] width 15 height 15
click at [208, 256] on b "Open bill" at bounding box center [203, 254] width 43 height 10
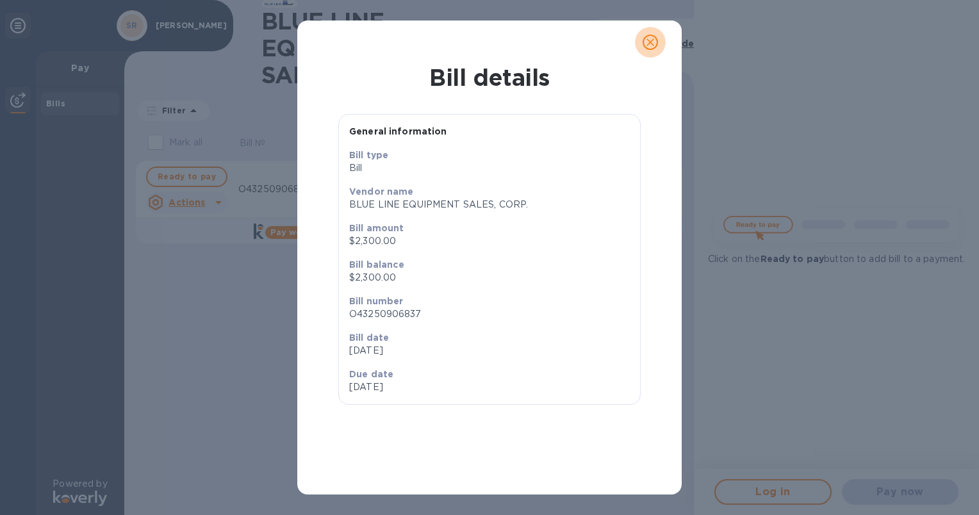
click at [650, 42] on icon "close" at bounding box center [650, 42] width 8 height 8
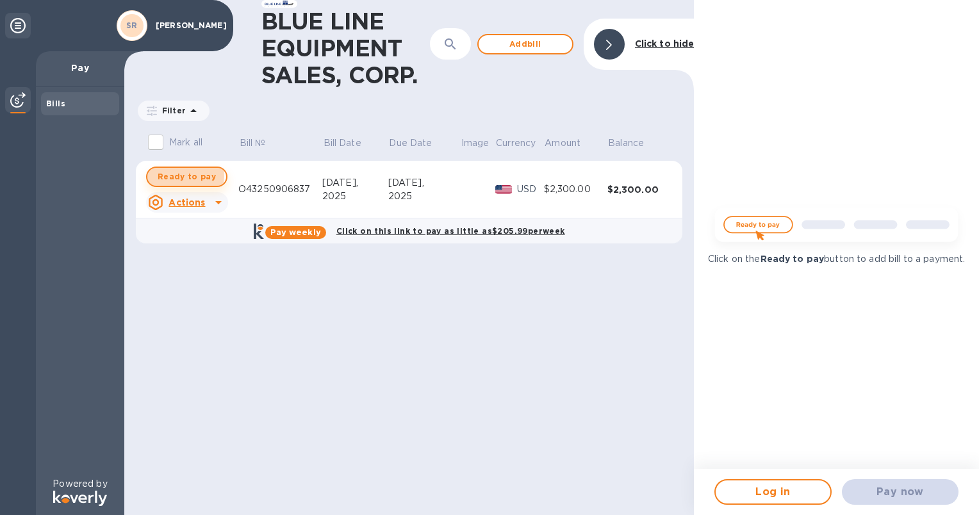
click at [184, 176] on span "Ready to pay" at bounding box center [187, 176] width 58 height 15
checkbox input "true"
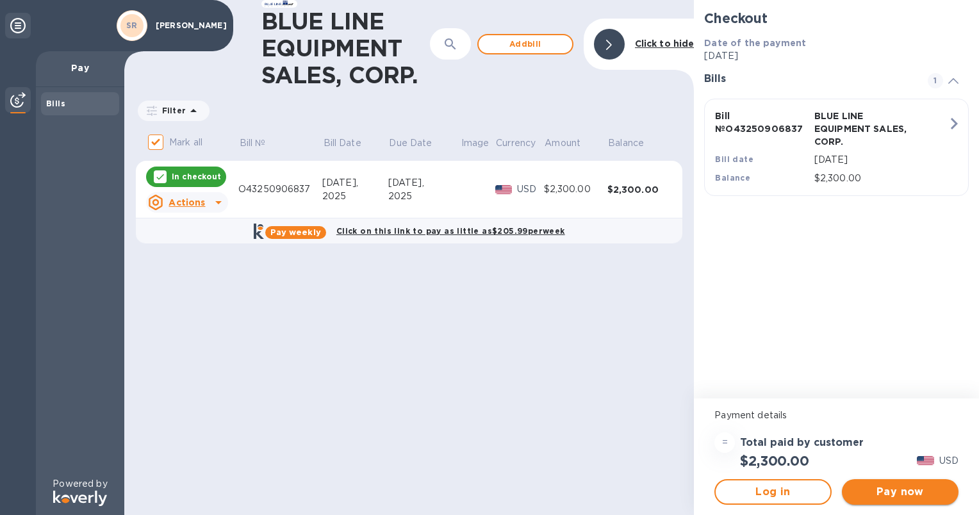
click at [892, 489] on span "Pay now" at bounding box center [900, 491] width 96 height 15
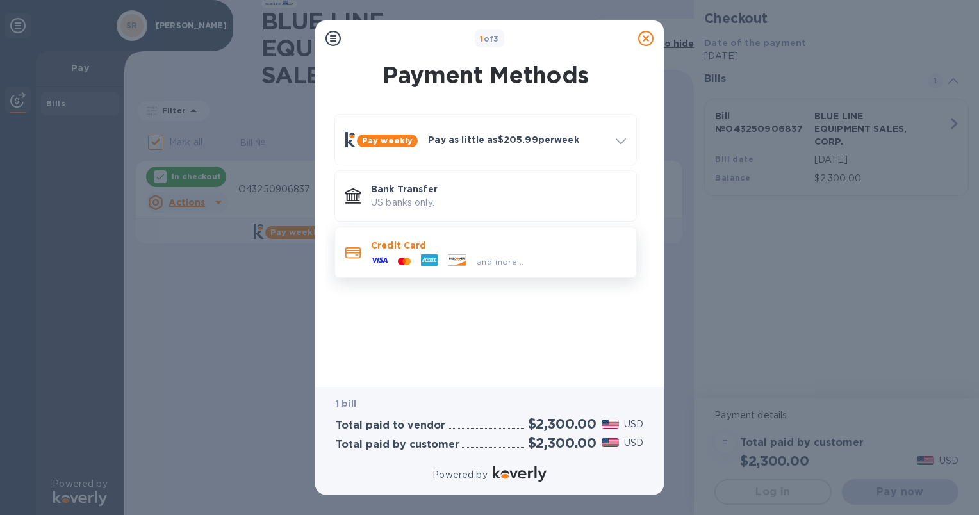
click at [407, 243] on p "Credit Card" at bounding box center [498, 245] width 255 height 13
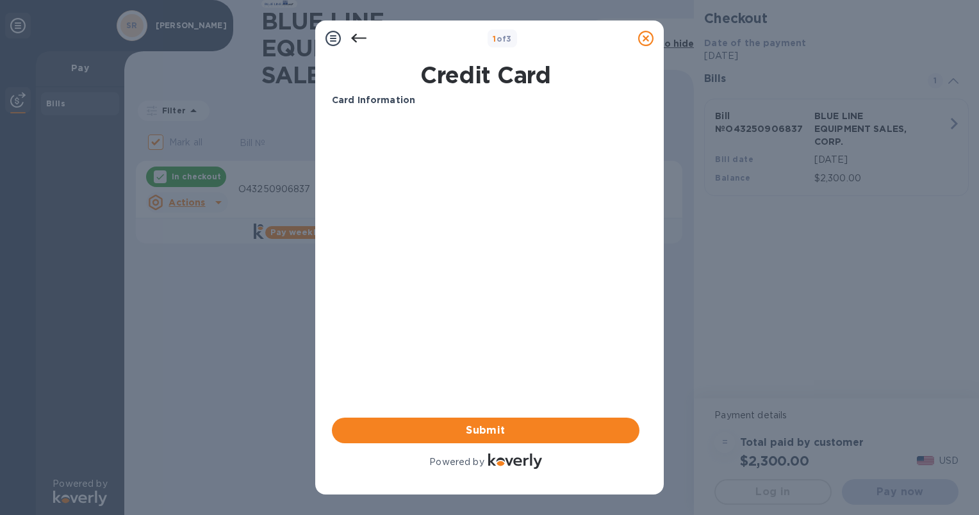
click at [507, 41] on b "1 of 3" at bounding box center [502, 39] width 19 height 10
click at [493, 38] on span "1" at bounding box center [494, 39] width 3 height 10
click at [359, 38] on icon at bounding box center [358, 38] width 15 height 15
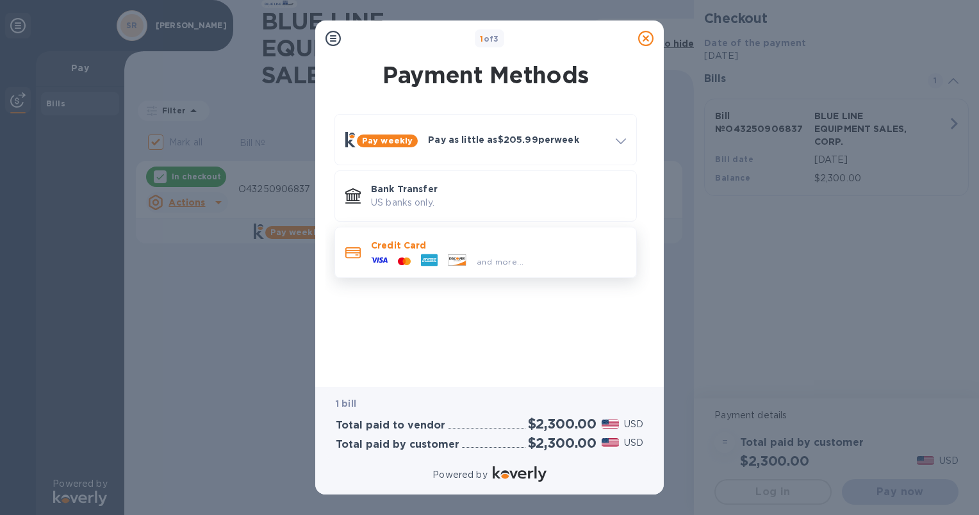
click at [438, 243] on p "Credit Card" at bounding box center [498, 245] width 255 height 13
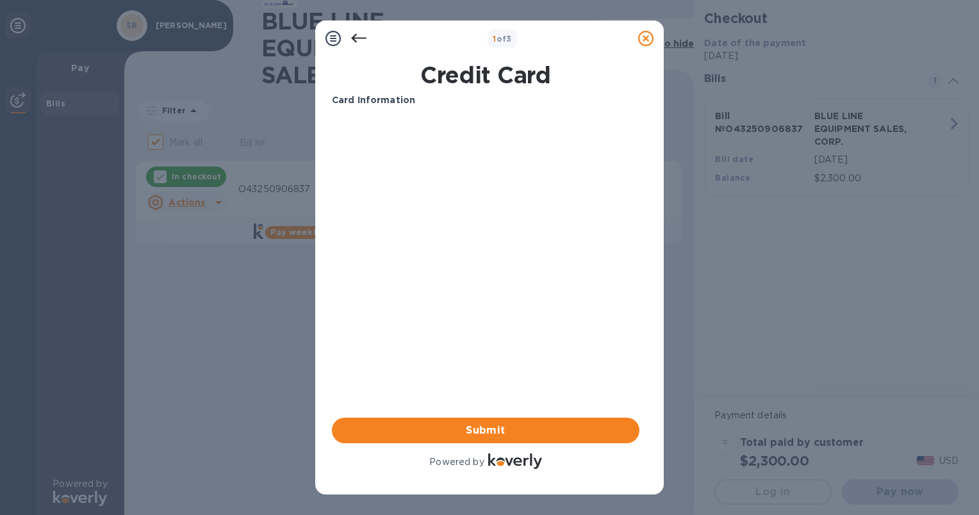
click at [357, 37] on icon at bounding box center [358, 38] width 15 height 15
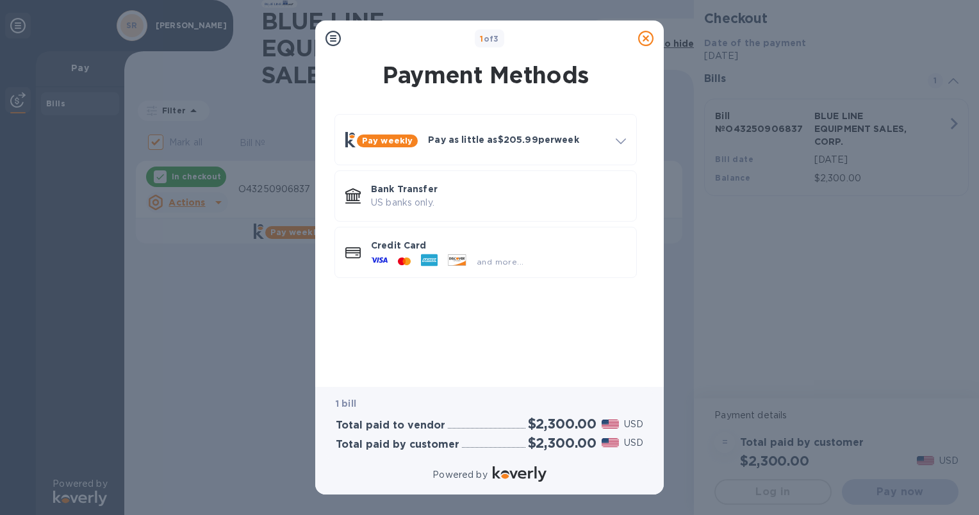
click at [530, 327] on div "Pay weekly Pay as little as $205.99 per week How it works Split payments into s…" at bounding box center [486, 239] width 328 height 270
click at [408, 245] on p "Credit Card" at bounding box center [498, 245] width 255 height 13
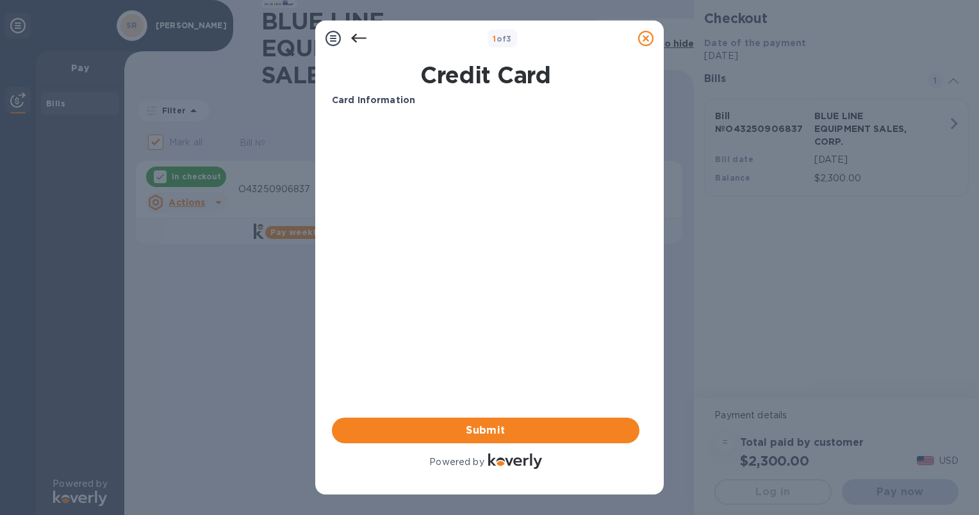
click at [359, 41] on icon at bounding box center [358, 38] width 15 height 15
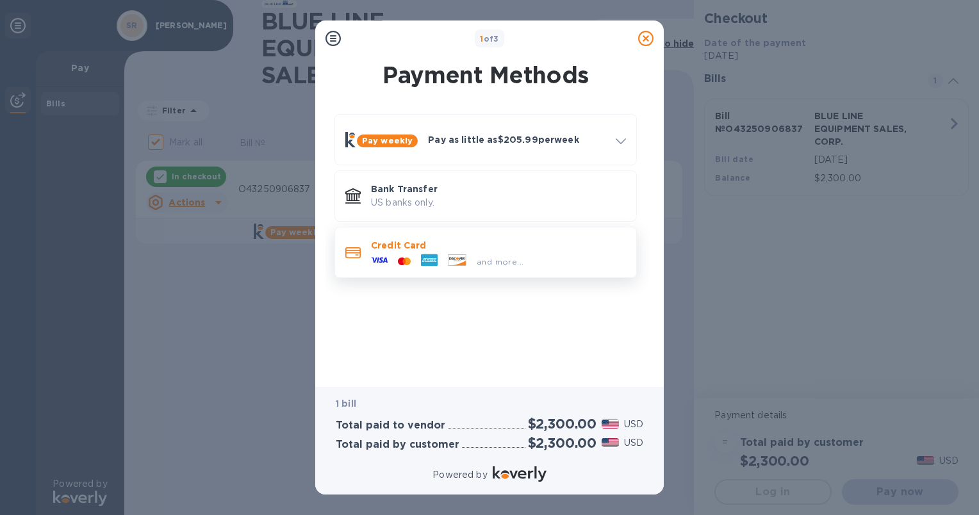
click at [391, 249] on p "Credit Card" at bounding box center [498, 245] width 255 height 13
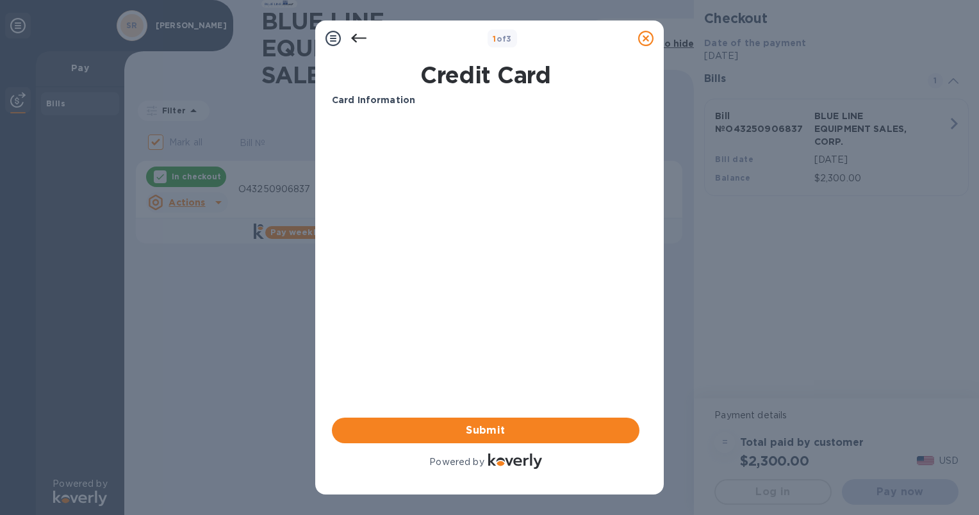
click at [358, 39] on icon at bounding box center [358, 38] width 15 height 15
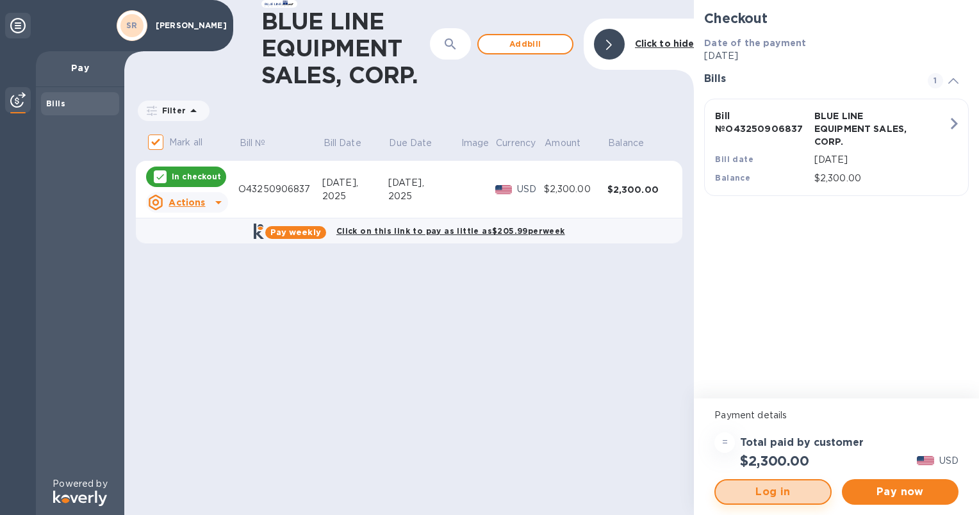
click at [802, 489] on span "Log in" at bounding box center [773, 491] width 94 height 15
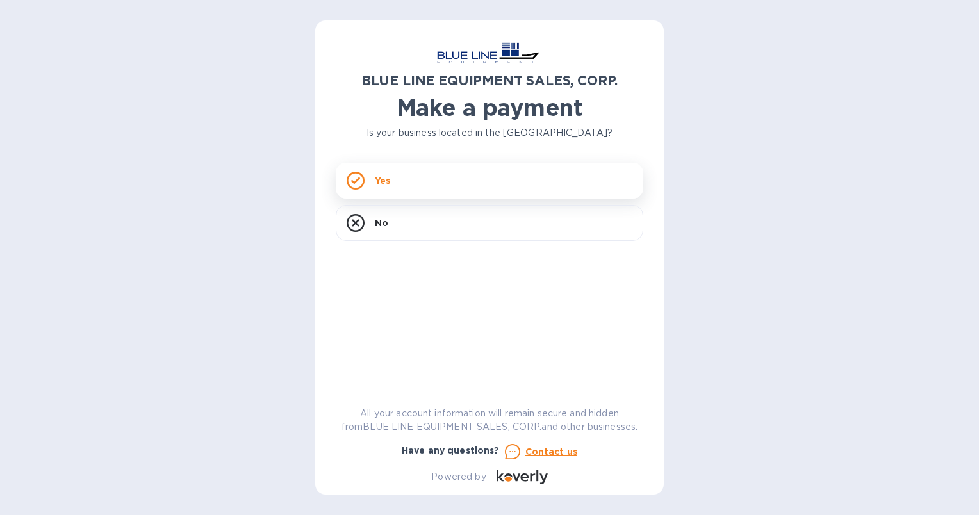
click at [382, 181] on p "Yes" at bounding box center [382, 180] width 15 height 13
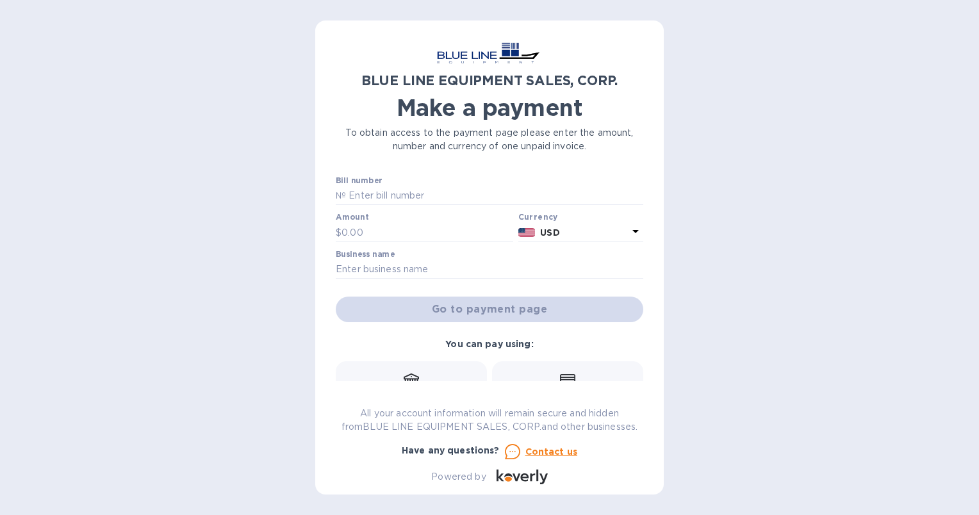
click at [602, 341] on div "You can pay using: Bank transfer (for US banks) Free Credit card and more... Pa…" at bounding box center [490, 423] width 318 height 183
